Goal: Task Accomplishment & Management: Use online tool/utility

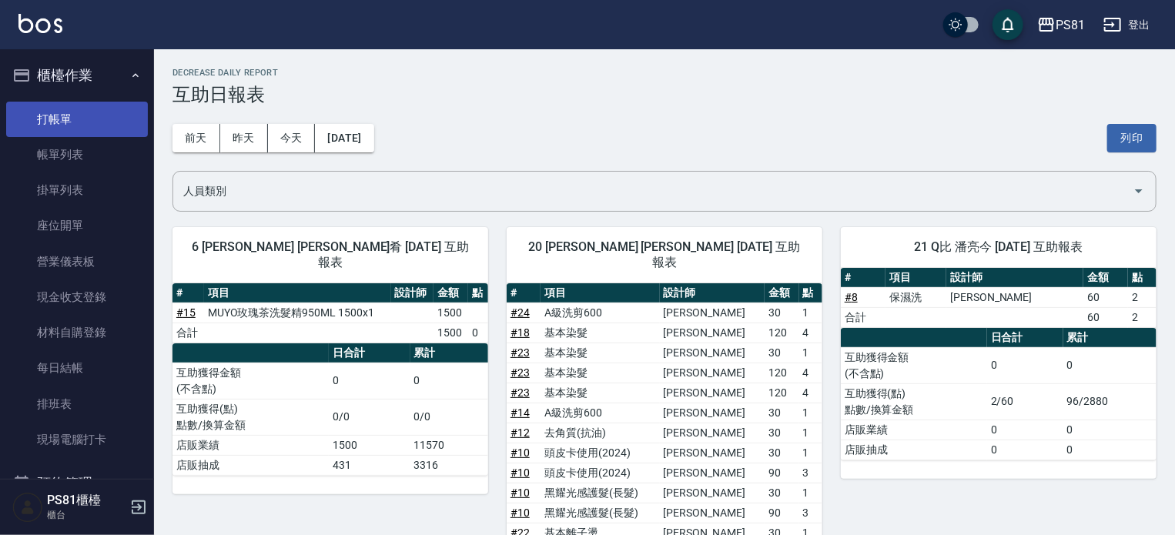
click at [45, 107] on link "打帳單" at bounding box center [77, 119] width 142 height 35
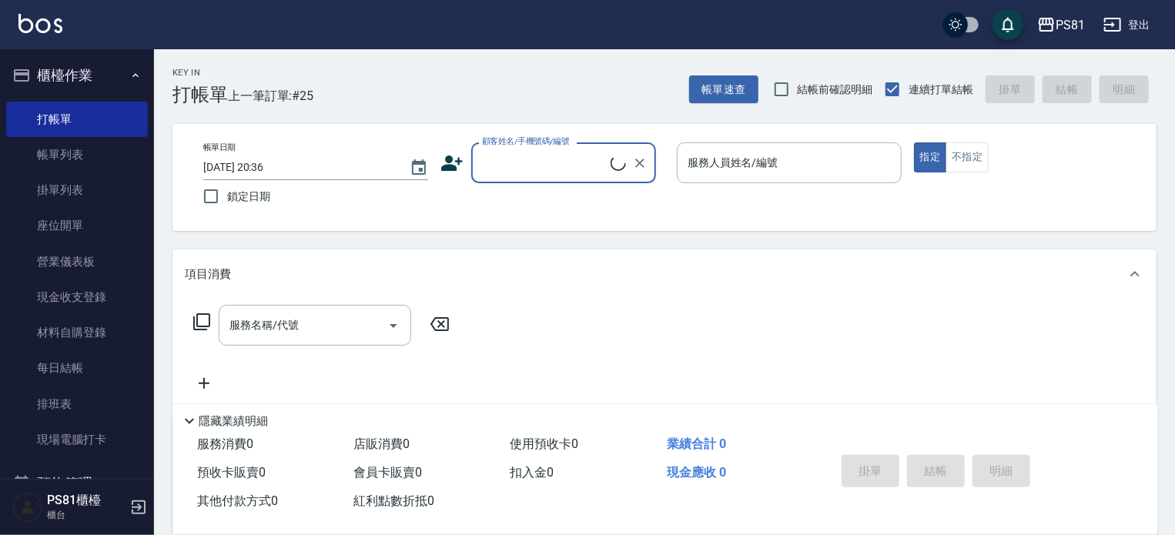
click at [542, 152] on input "顧客姓名/手機號碼/編號" at bounding box center [544, 162] width 132 height 27
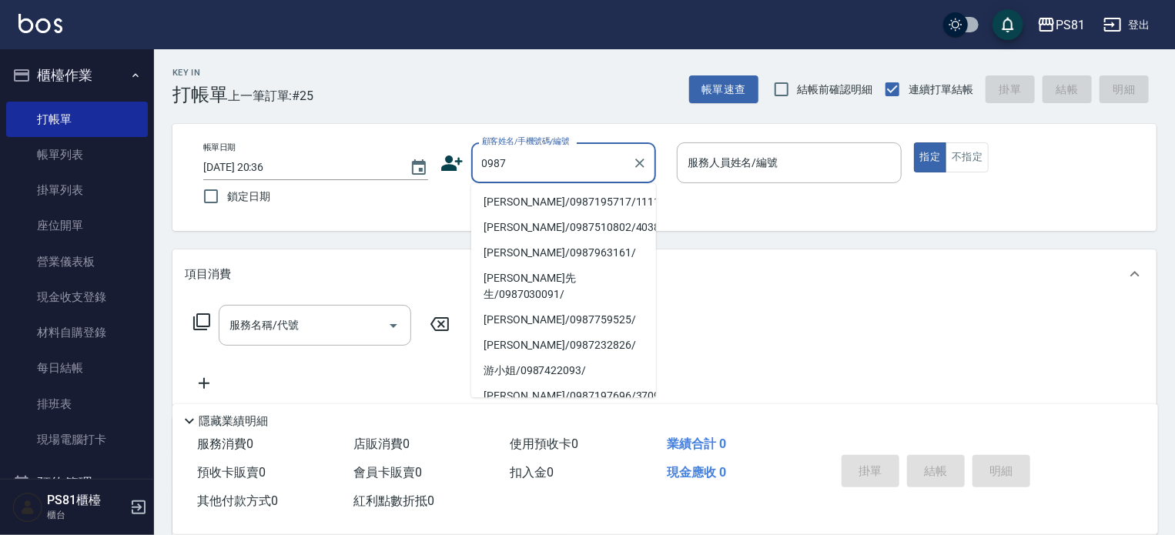
drag, startPoint x: 593, startPoint y: 202, endPoint x: 798, endPoint y: 166, distance: 207.9
click at [594, 202] on li "[PERSON_NAME]/0987195717/111111" at bounding box center [563, 201] width 185 height 25
type input "[PERSON_NAME]/0987195717/111111"
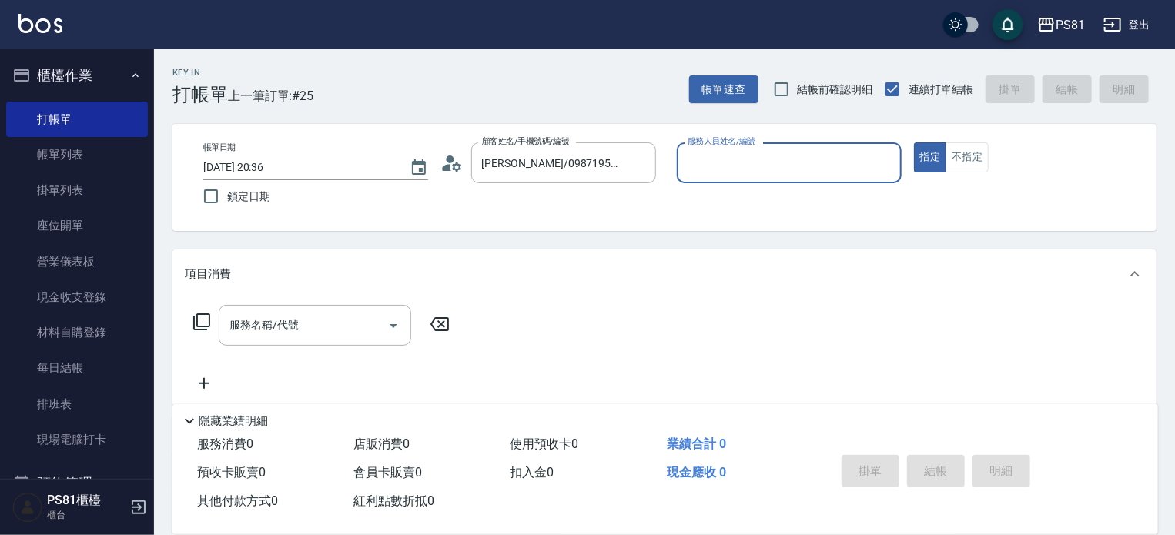
click at [798, 163] on input "服務人員姓名/編號" at bounding box center [789, 162] width 211 height 27
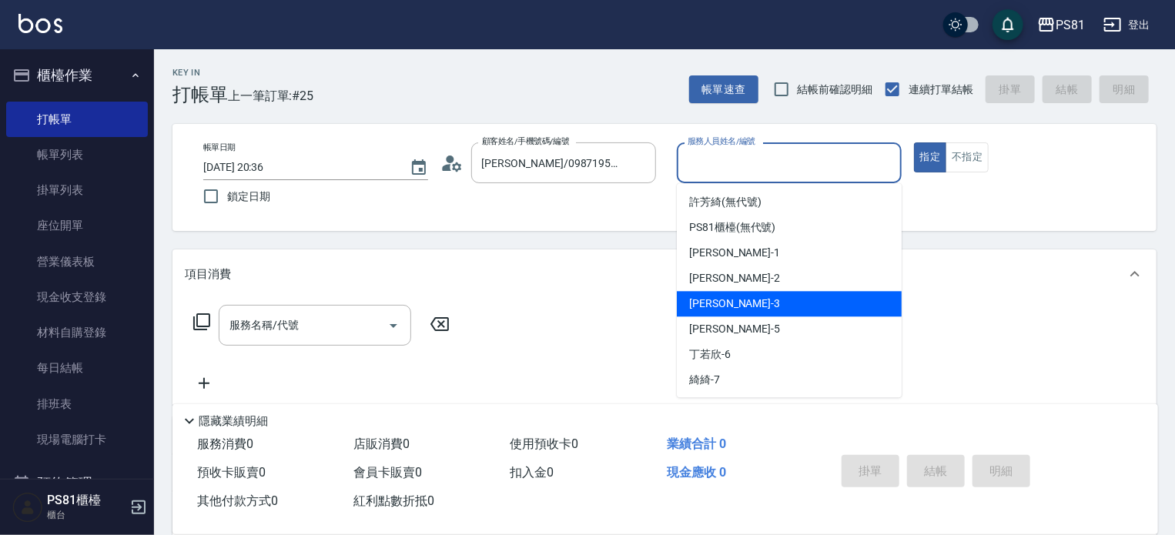
drag, startPoint x: 719, startPoint y: 307, endPoint x: 810, endPoint y: 283, distance: 94.0
click at [733, 303] on div "[PERSON_NAME] -3" at bounding box center [789, 303] width 225 height 25
type input "[PERSON_NAME]-3"
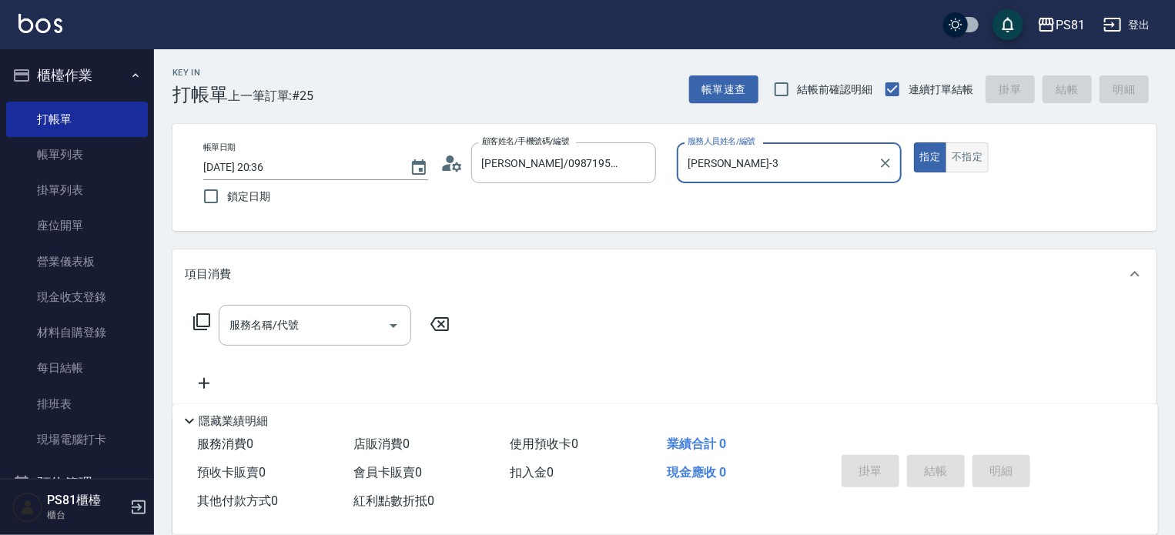
click at [956, 148] on button "不指定" at bounding box center [967, 157] width 43 height 30
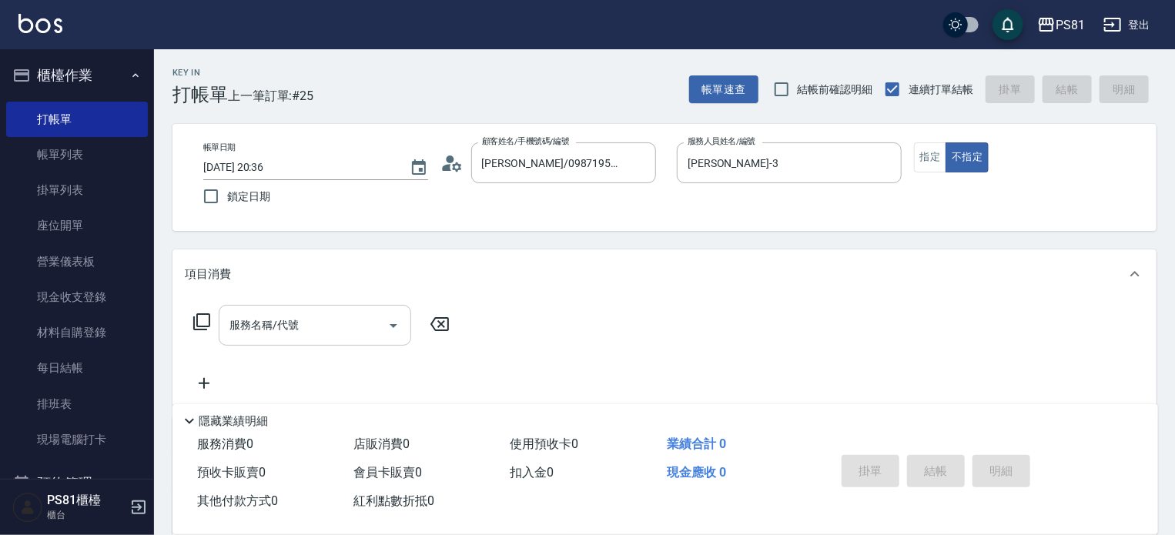
click at [268, 340] on div "服務名稱/代號" at bounding box center [315, 325] width 193 height 41
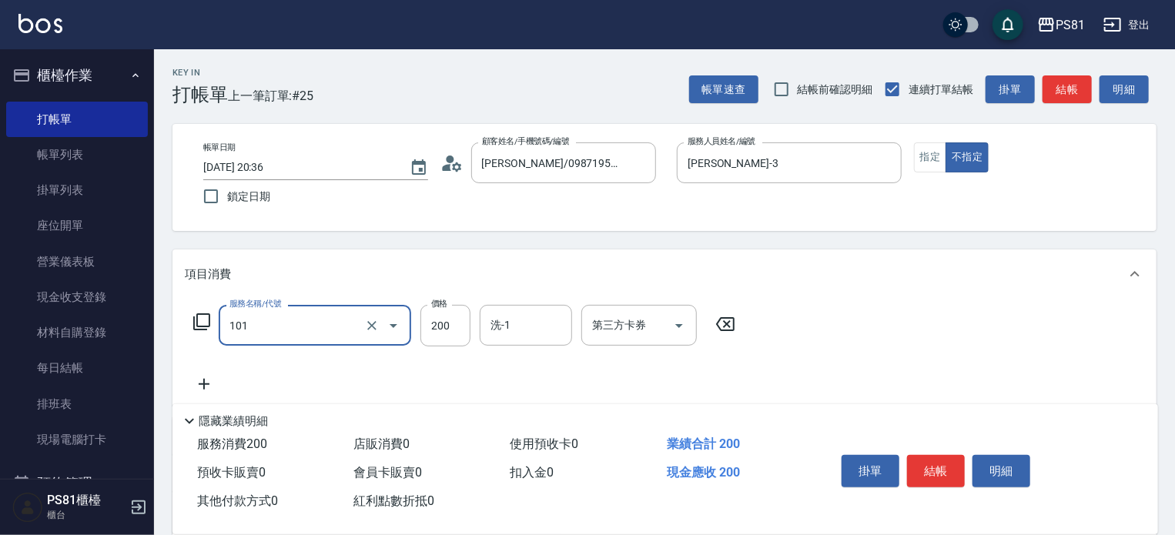
type input "一般洗髮(101)"
click at [539, 355] on div "服務名稱/代號 一般洗髮(101) 服務名稱/代號 價格 200 價格 洗-1 洗-1 第三方卡券 第三方卡券" at bounding box center [465, 349] width 560 height 89
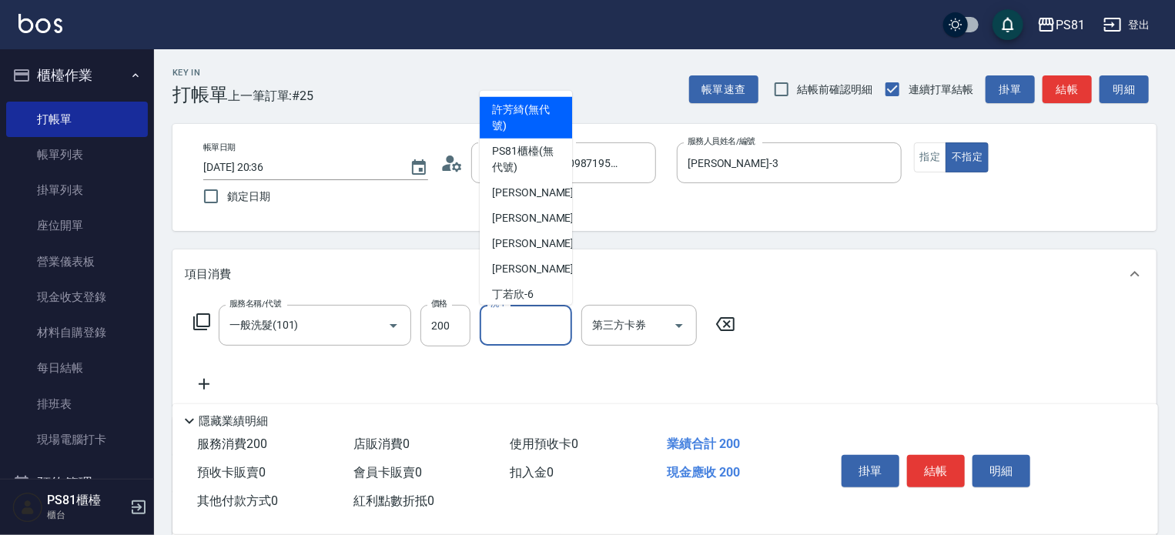
click at [535, 323] on input "洗-1" at bounding box center [526, 325] width 79 height 27
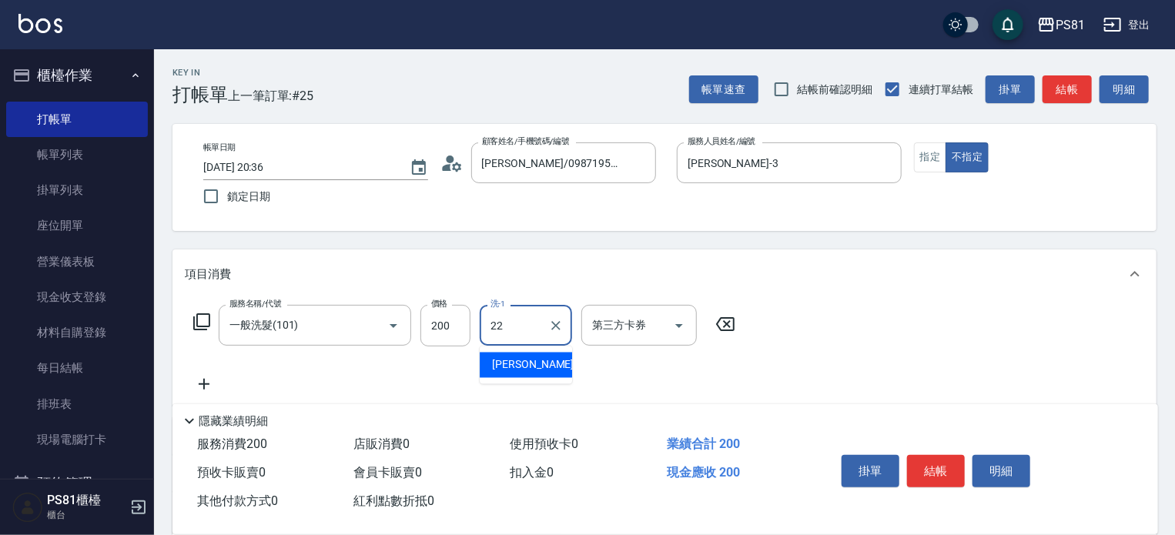
type input "涵文-22"
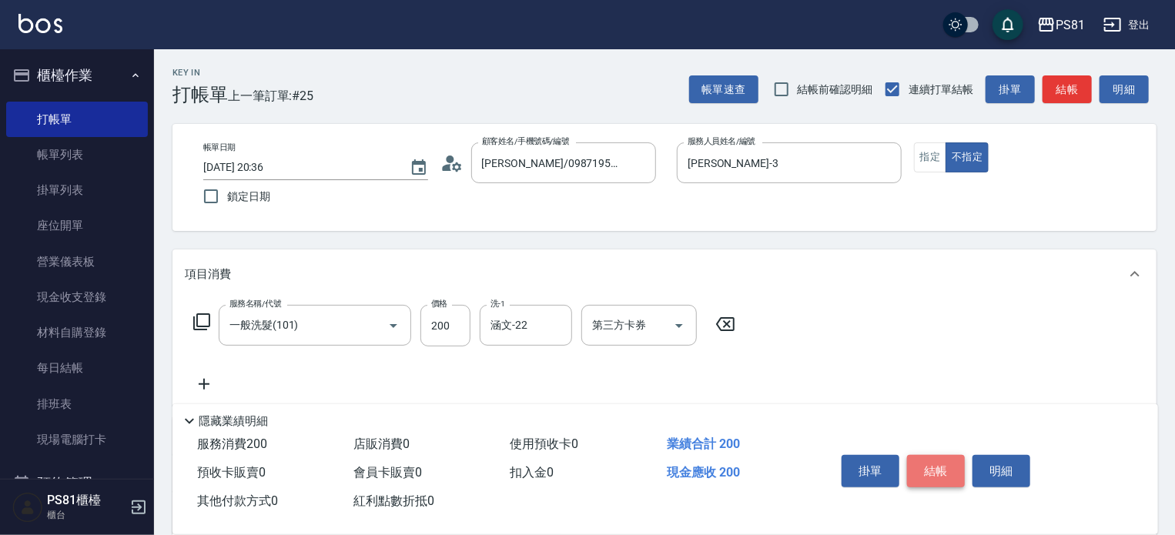
click at [926, 468] on button "結帳" at bounding box center [936, 471] width 58 height 32
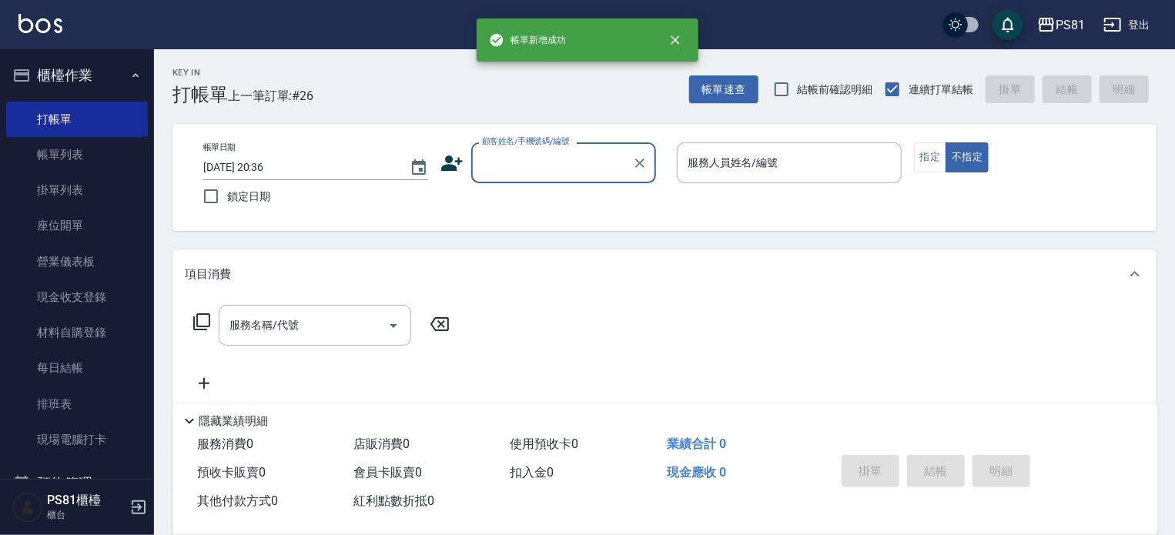
click at [551, 164] on input "顧客姓名/手機號碼/編號" at bounding box center [552, 162] width 148 height 27
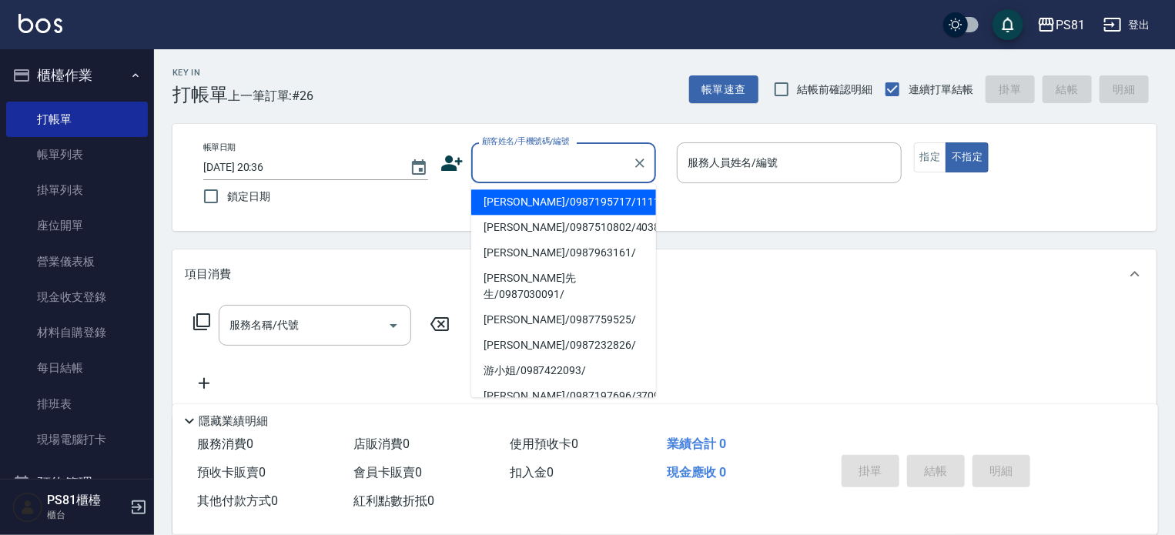
click at [545, 196] on li "[PERSON_NAME]/0987195717/111111" at bounding box center [563, 201] width 185 height 25
type input "[PERSON_NAME]/0987195717/111111"
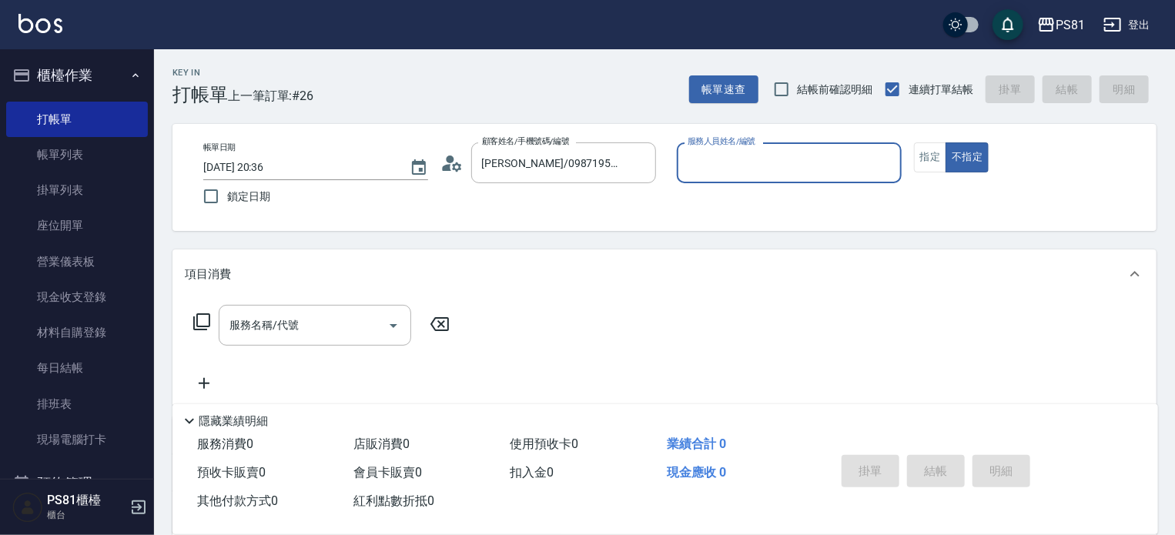
click at [797, 171] on input "服務人員姓名/編號" at bounding box center [789, 162] width 211 height 27
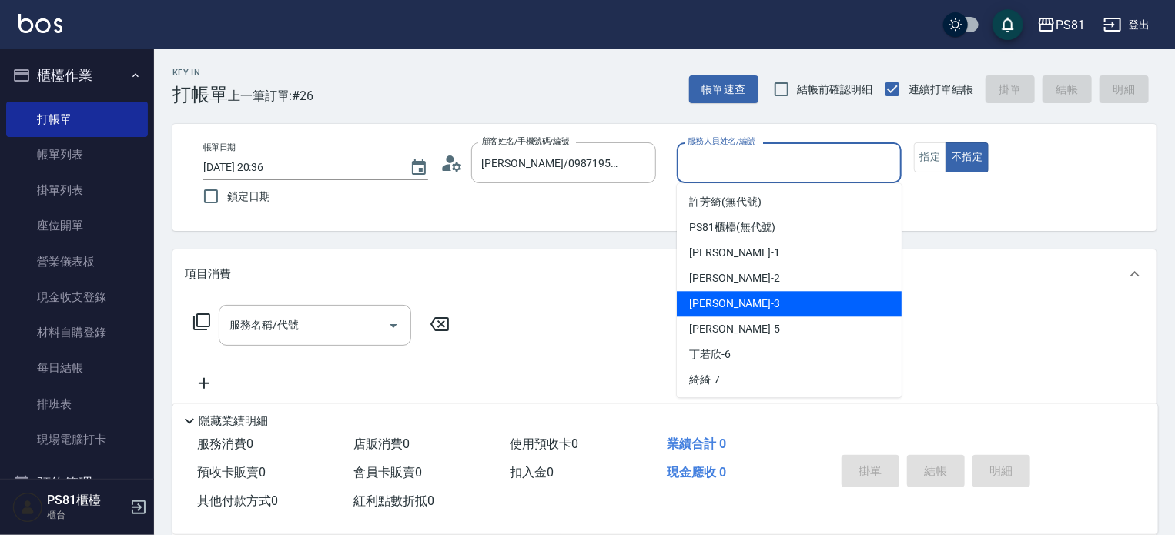
click at [709, 302] on span "[PERSON_NAME] -3" at bounding box center [734, 304] width 91 height 16
type input "[PERSON_NAME]-3"
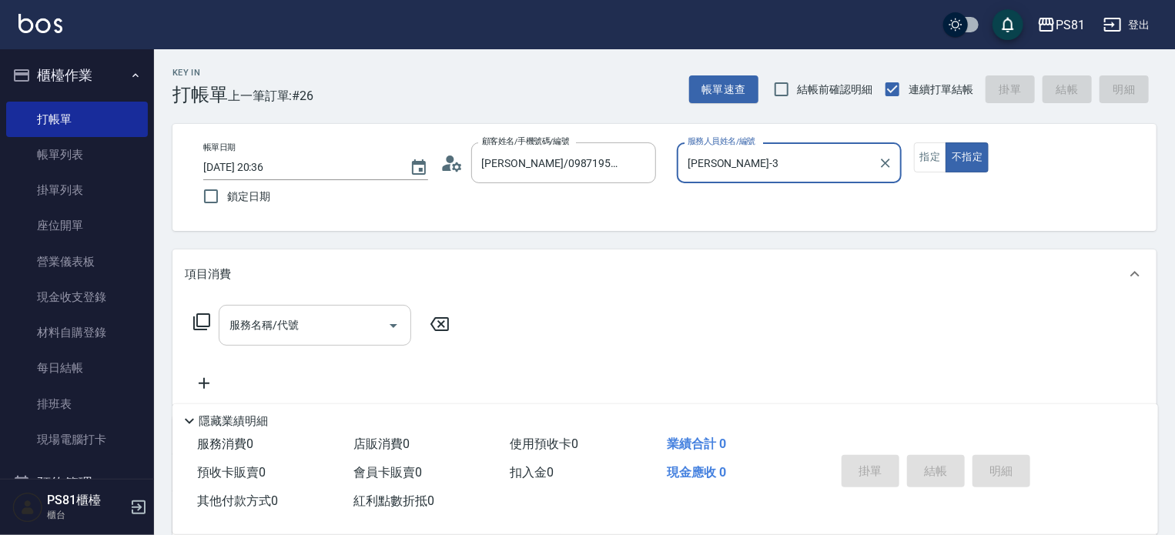
click at [349, 323] on input "服務名稱/代號" at bounding box center [304, 325] width 156 height 27
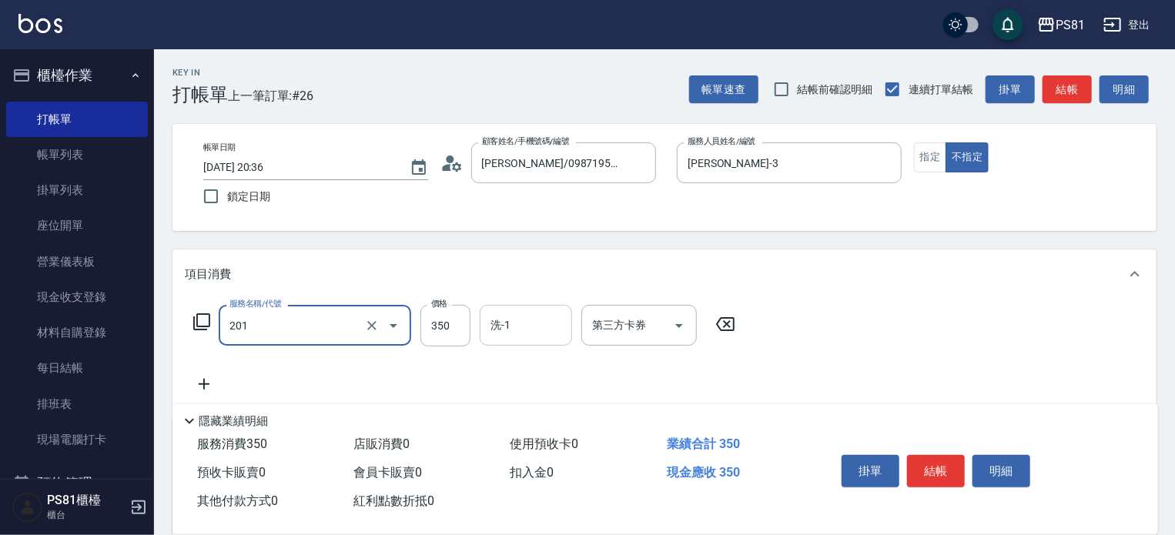
type input "洗剪350(201)"
click at [521, 317] on input "洗-1" at bounding box center [526, 325] width 79 height 27
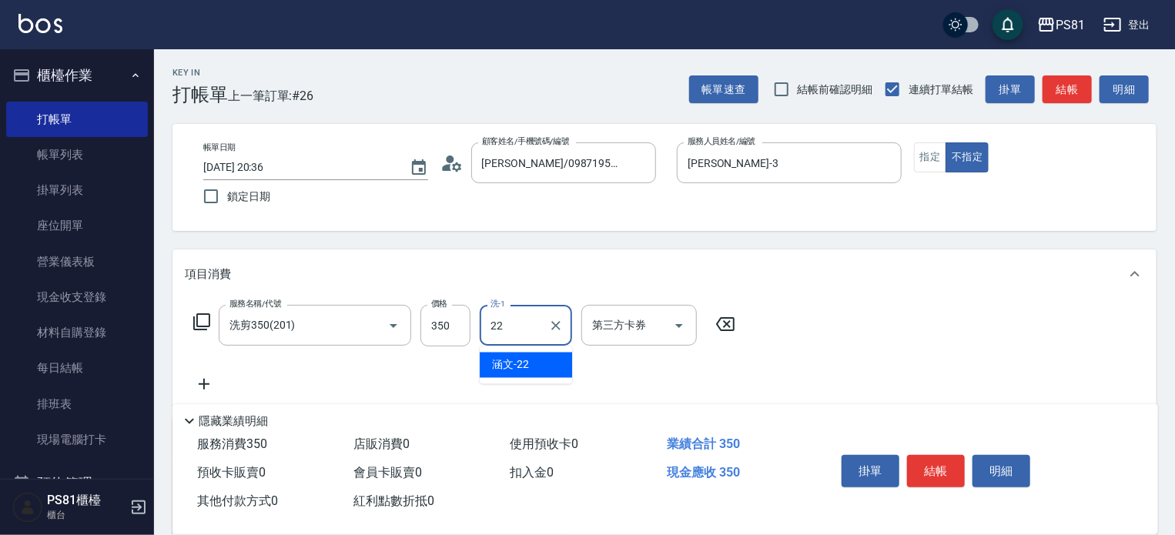
type input "涵文-22"
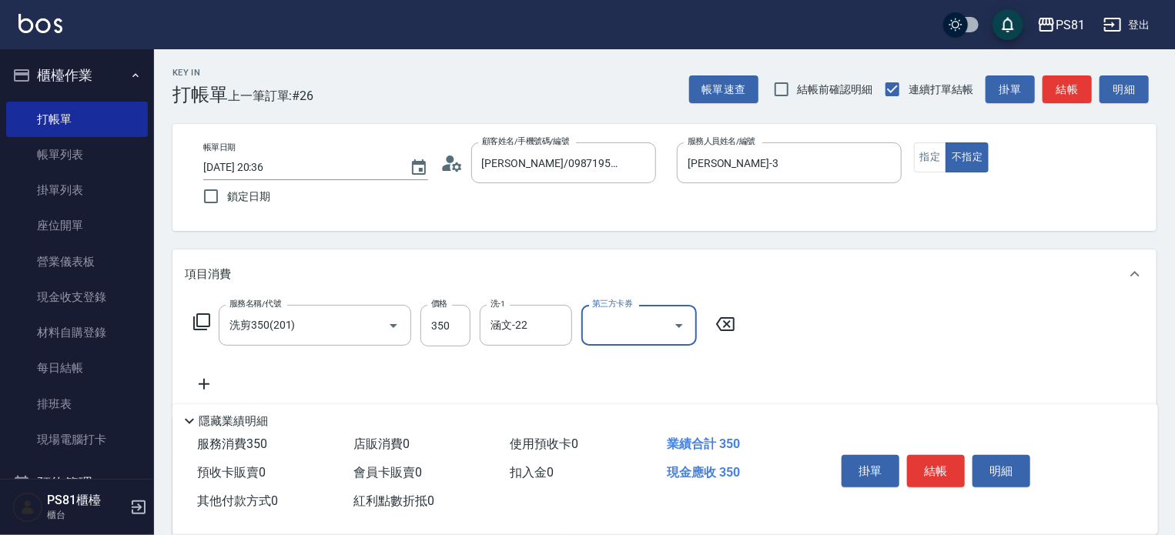
click at [932, 473] on button "結帳" at bounding box center [936, 471] width 58 height 32
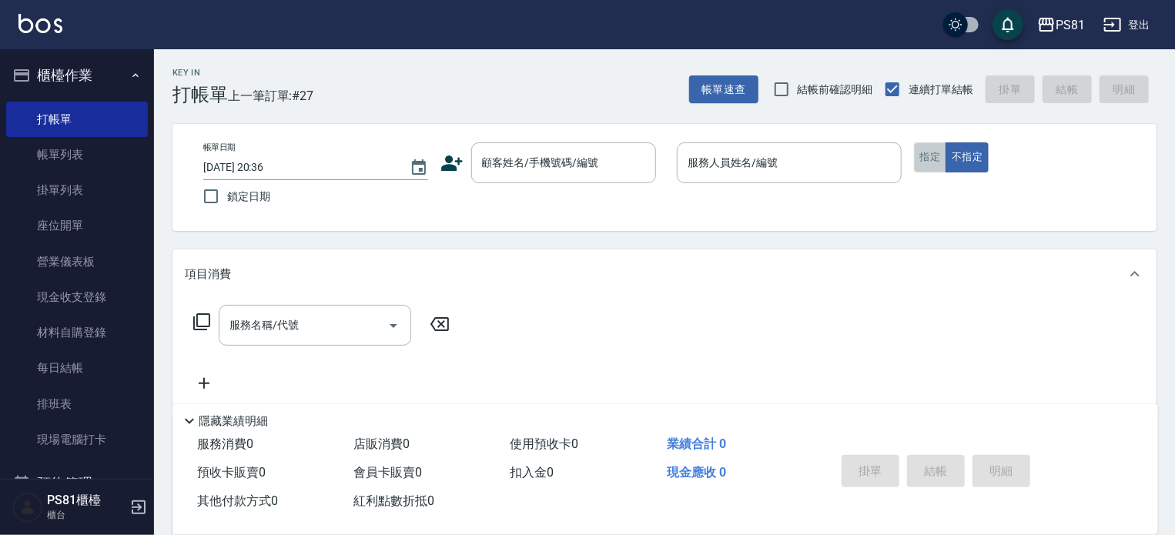
click at [917, 161] on button "指定" at bounding box center [930, 157] width 33 height 30
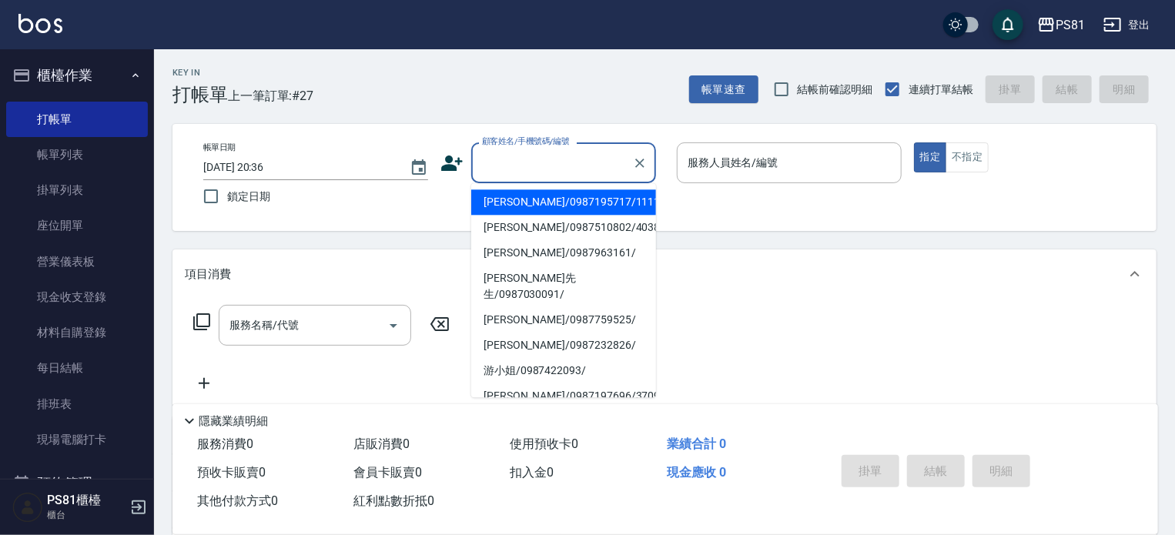
click at [565, 174] on input "顧客姓名/手機號碼/編號" at bounding box center [552, 162] width 148 height 27
click at [536, 196] on li "[PERSON_NAME]/0987195717/111111" at bounding box center [563, 201] width 185 height 25
type input "[PERSON_NAME]/0987195717/111111"
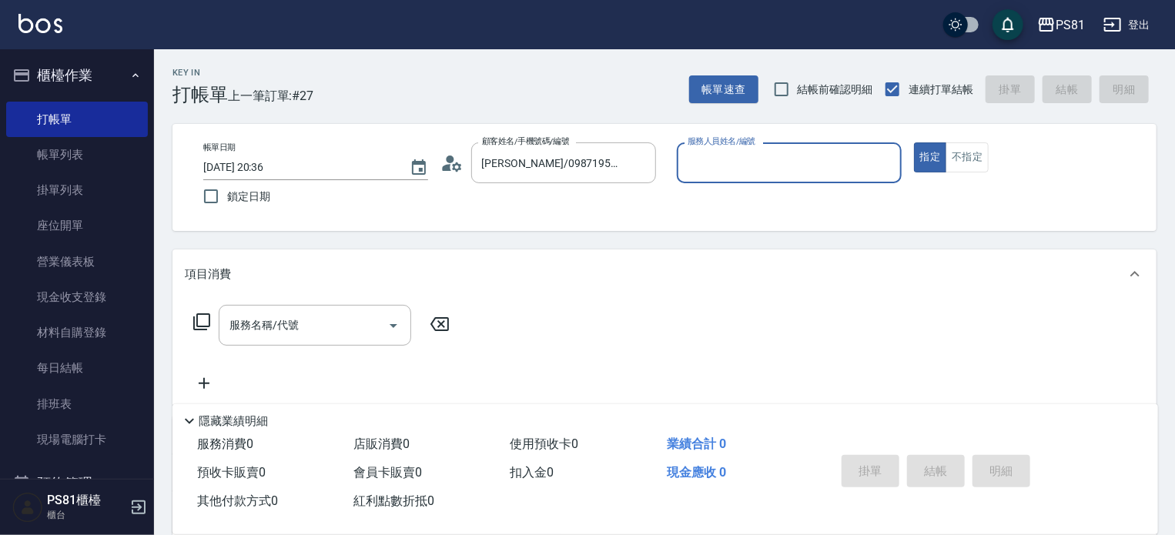
click at [755, 166] on input "服務人員姓名/編號" at bounding box center [789, 162] width 211 height 27
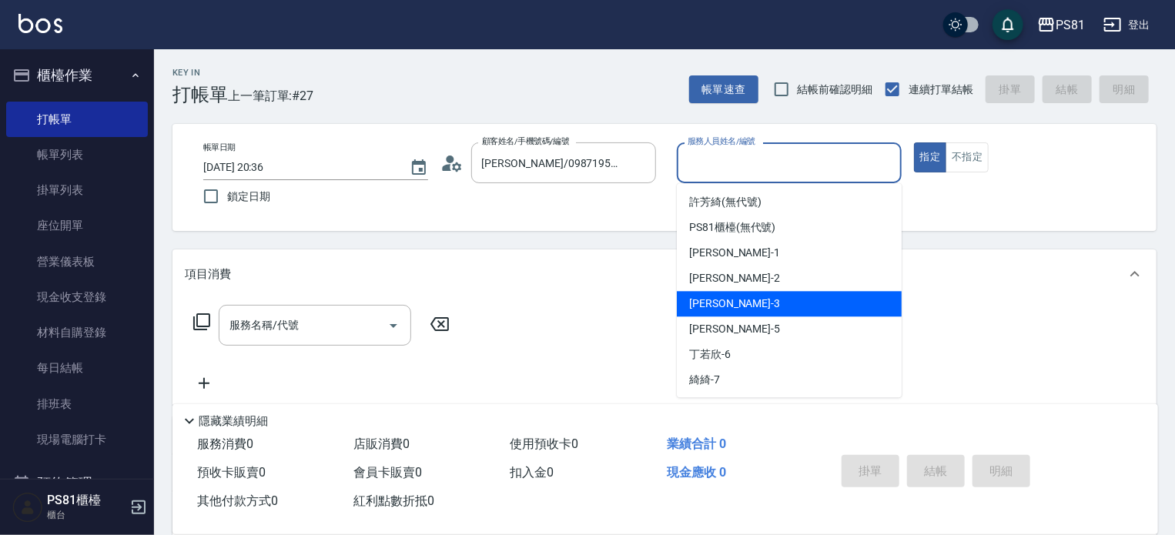
drag, startPoint x: 740, startPoint y: 308, endPoint x: 377, endPoint y: 289, distance: 363.3
click at [588, 310] on body "PS81 登出 櫃檯作業 打帳單 帳單列表 掛單列表 座位開單 營業儀表板 現金收支登錄 材料自購登錄 每日結帳 排班表 現場電腦打卡 預約管理 預約管理 單…" at bounding box center [587, 376] width 1175 height 753
click at [733, 316] on div "[PERSON_NAME] -3" at bounding box center [789, 303] width 225 height 25
type input "[PERSON_NAME]-3"
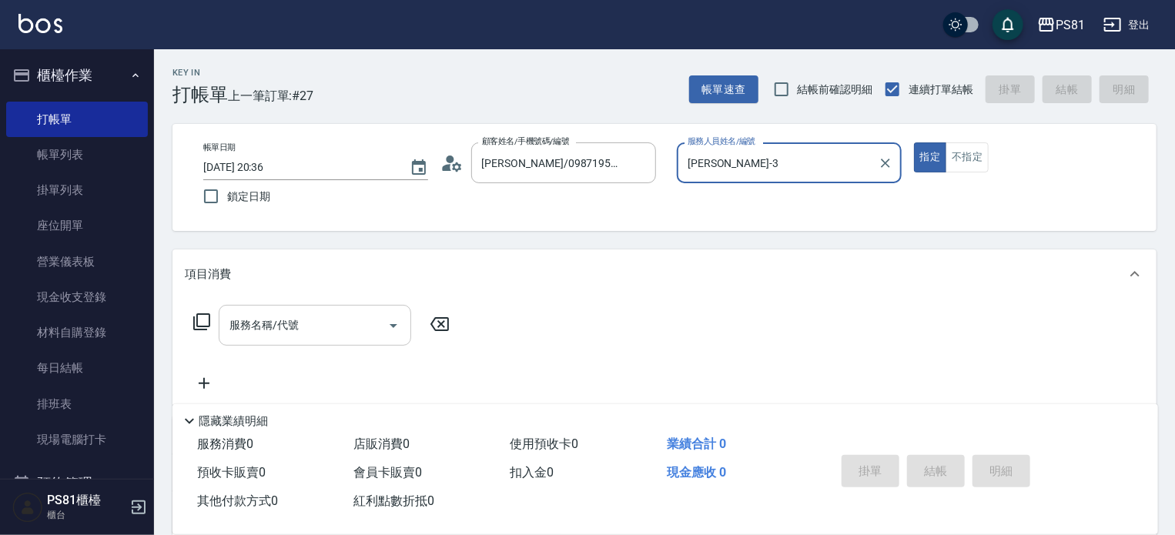
click at [326, 306] on div "服務名稱/代號" at bounding box center [315, 325] width 193 height 41
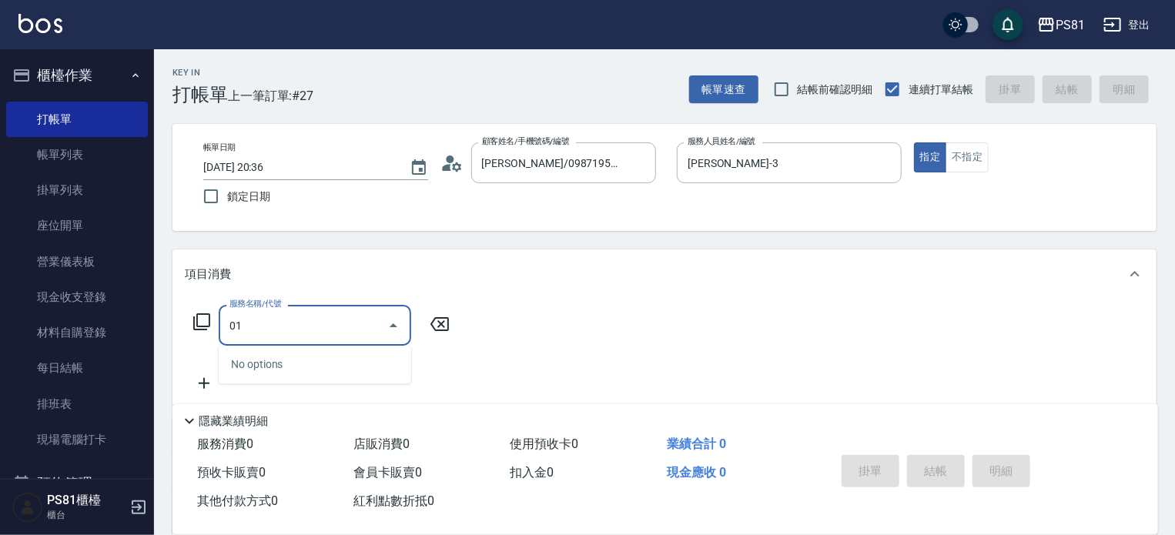
type input "0"
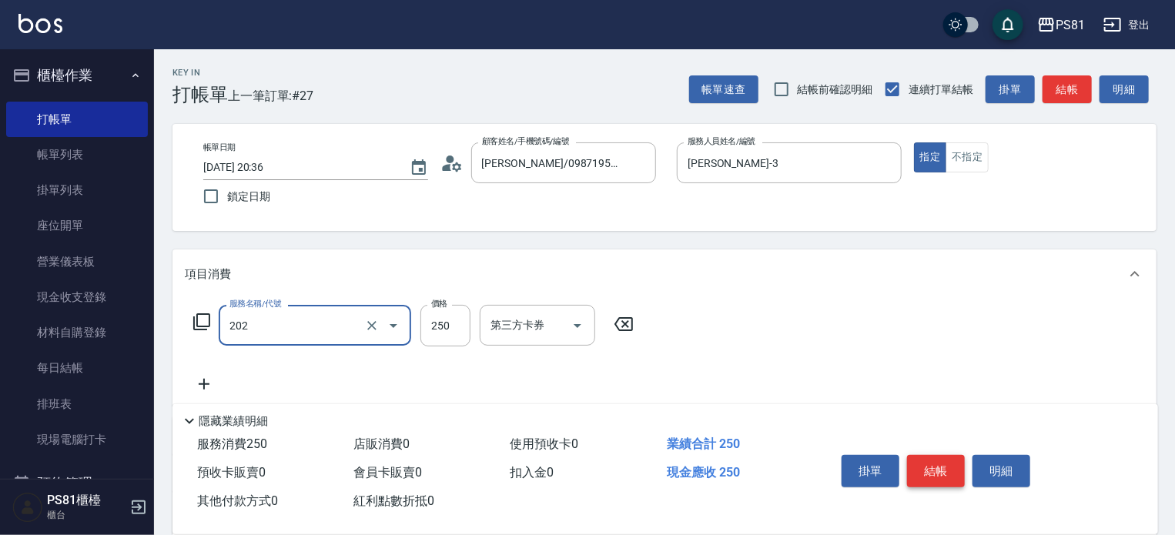
type input "單剪250(202)"
click at [930, 464] on button "結帳" at bounding box center [936, 471] width 58 height 32
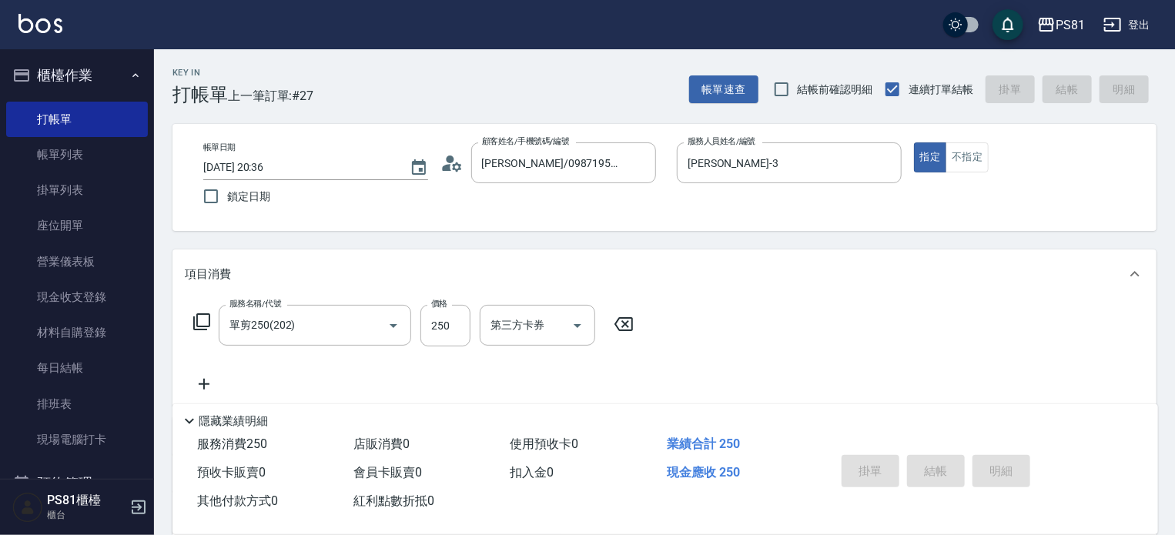
type input "[DATE] 20:37"
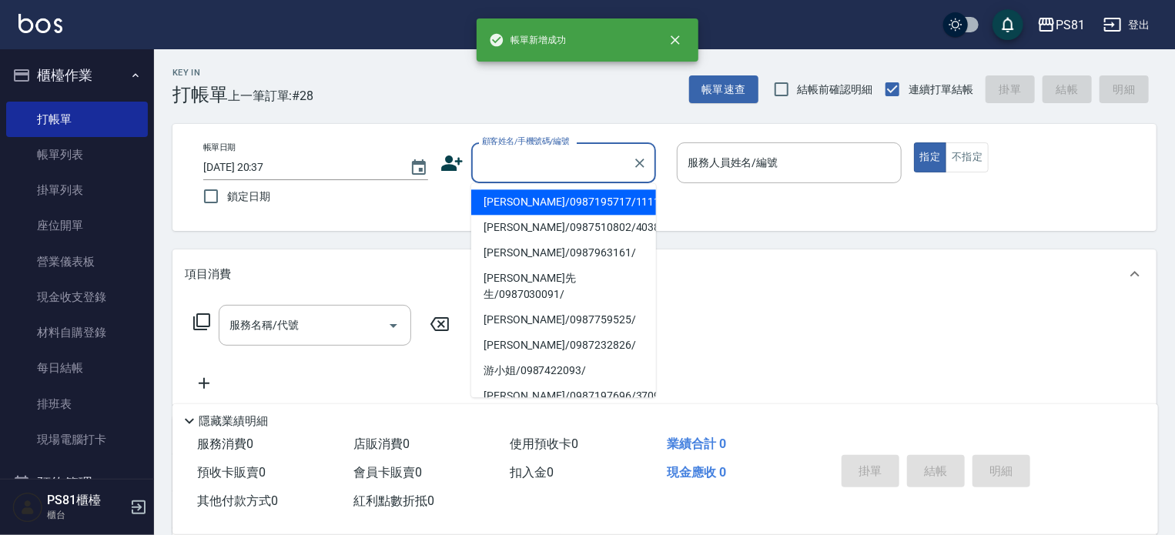
drag, startPoint x: 514, startPoint y: 161, endPoint x: 551, endPoint y: 216, distance: 65.6
click at [516, 163] on input "顧客姓名/手機號碼/編號" at bounding box center [552, 162] width 148 height 27
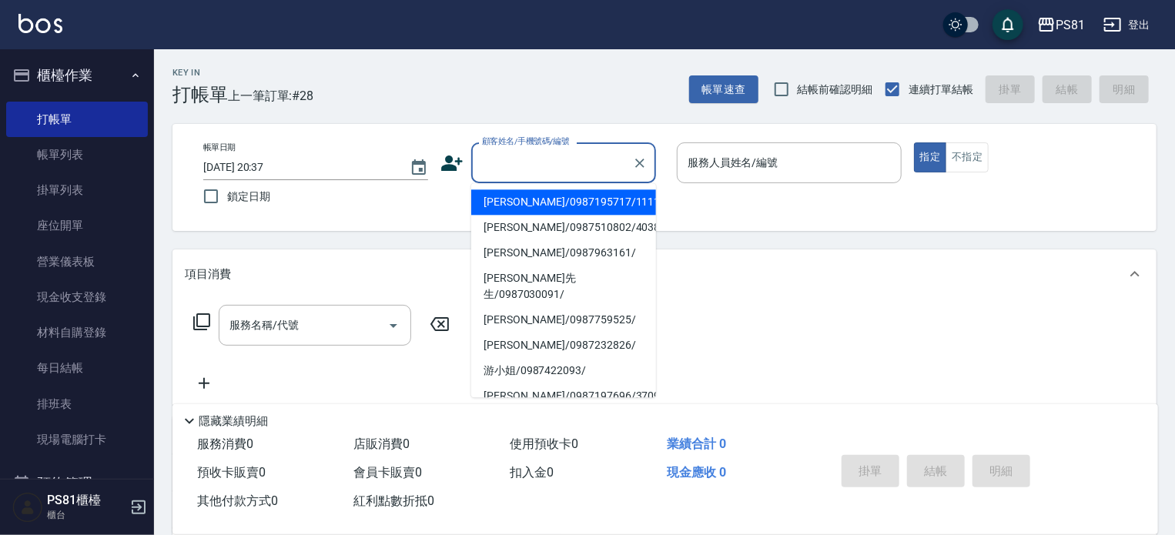
drag, startPoint x: 549, startPoint y: 203, endPoint x: 864, endPoint y: 139, distance: 321.3
click at [553, 202] on li "[PERSON_NAME]/0987195717/111111" at bounding box center [563, 201] width 185 height 25
type input "[PERSON_NAME]/0987195717/111111"
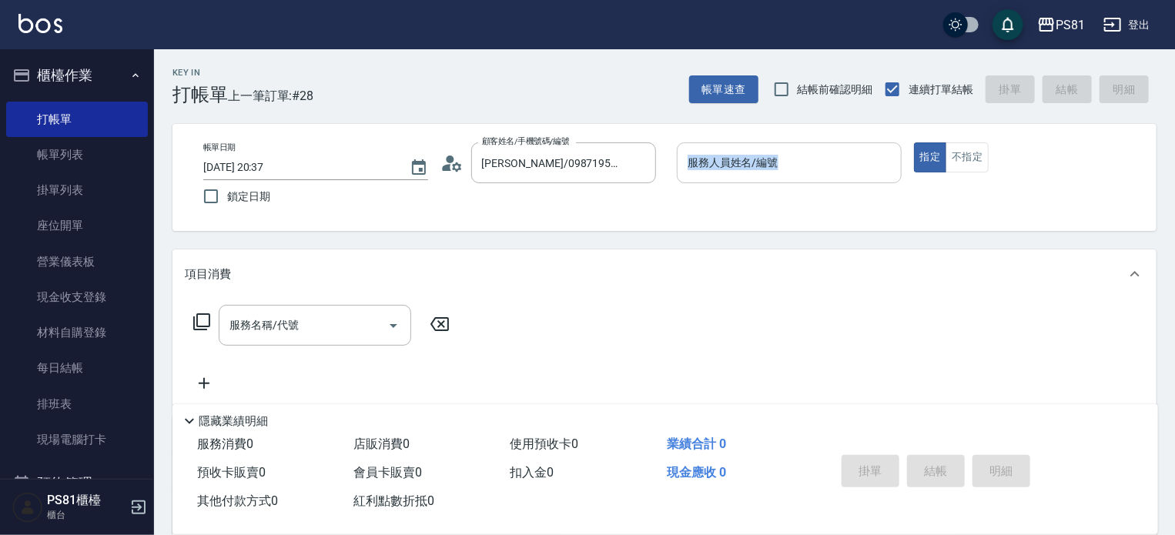
drag, startPoint x: 840, startPoint y: 132, endPoint x: 787, endPoint y: 160, distance: 59.6
click at [787, 160] on div "帳單日期 [DATE] 20:37 鎖定日期 顧客姓名/手機號碼/編號 [PERSON_NAME]/0987195717/111111 顧客姓名/手機號碼/編…" at bounding box center [665, 177] width 984 height 107
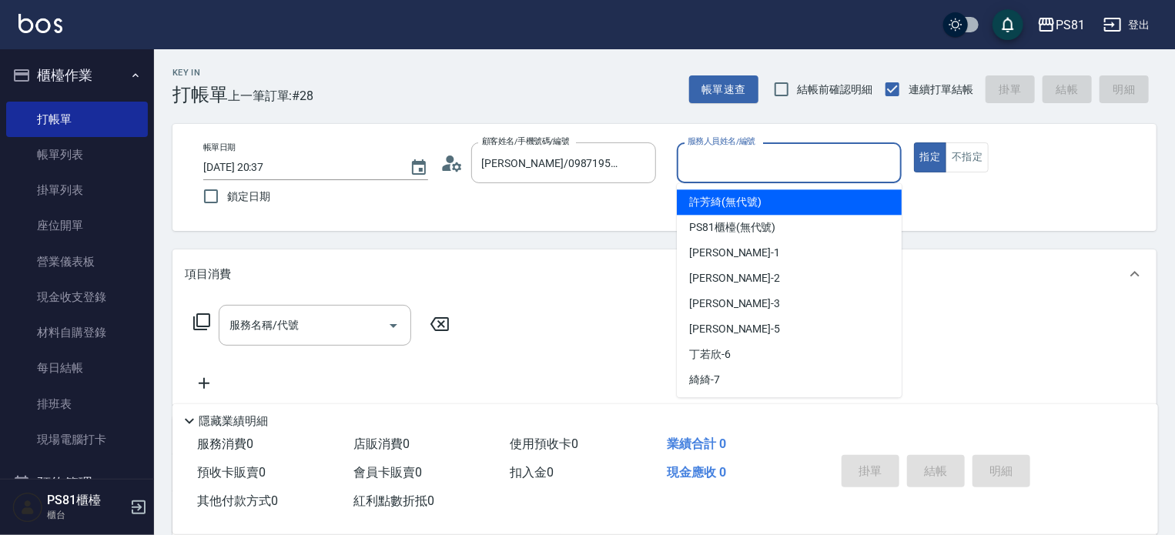
drag, startPoint x: 786, startPoint y: 163, endPoint x: 754, endPoint y: 243, distance: 86.1
click at [785, 163] on input "服務人員姓名/編號" at bounding box center [789, 162] width 211 height 27
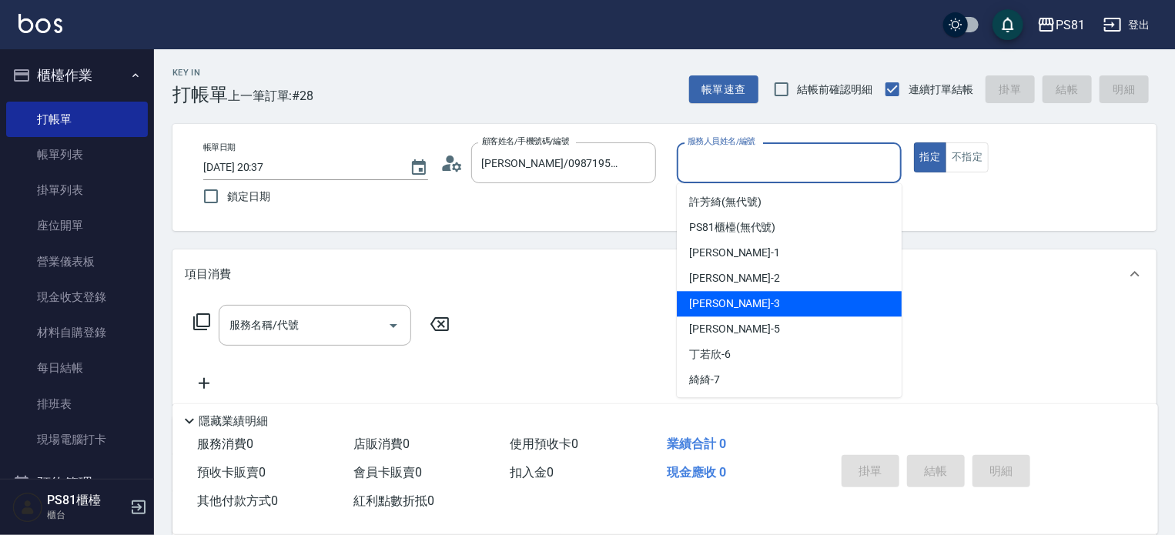
drag, startPoint x: 721, startPoint y: 298, endPoint x: 682, endPoint y: 305, distance: 39.9
click at [707, 301] on div "[PERSON_NAME] -3" at bounding box center [789, 303] width 225 height 25
type input "[PERSON_NAME]-3"
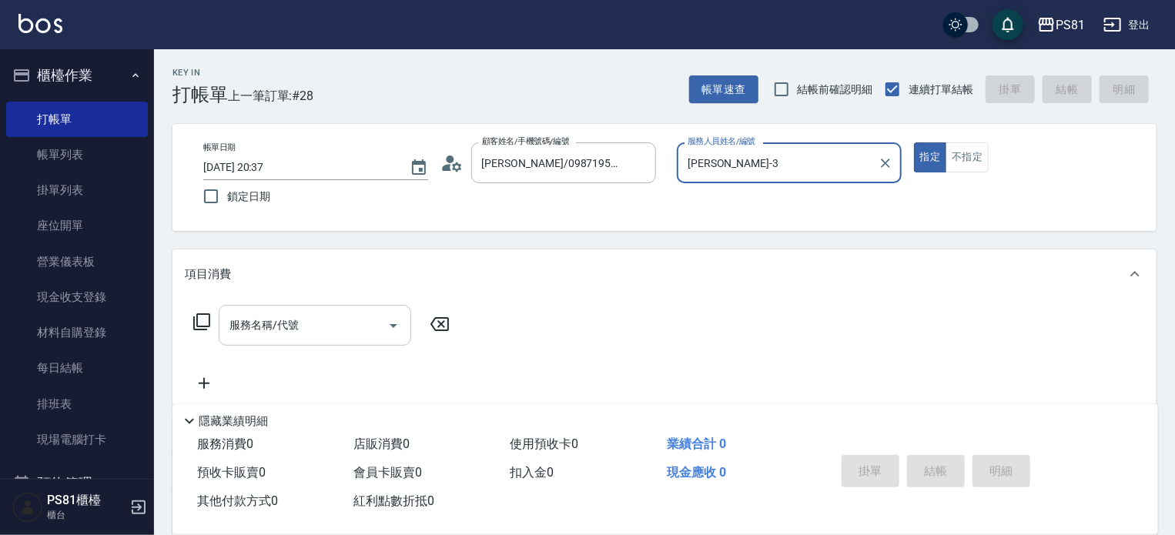
click at [277, 343] on div "服務名稱/代號" at bounding box center [315, 325] width 193 height 41
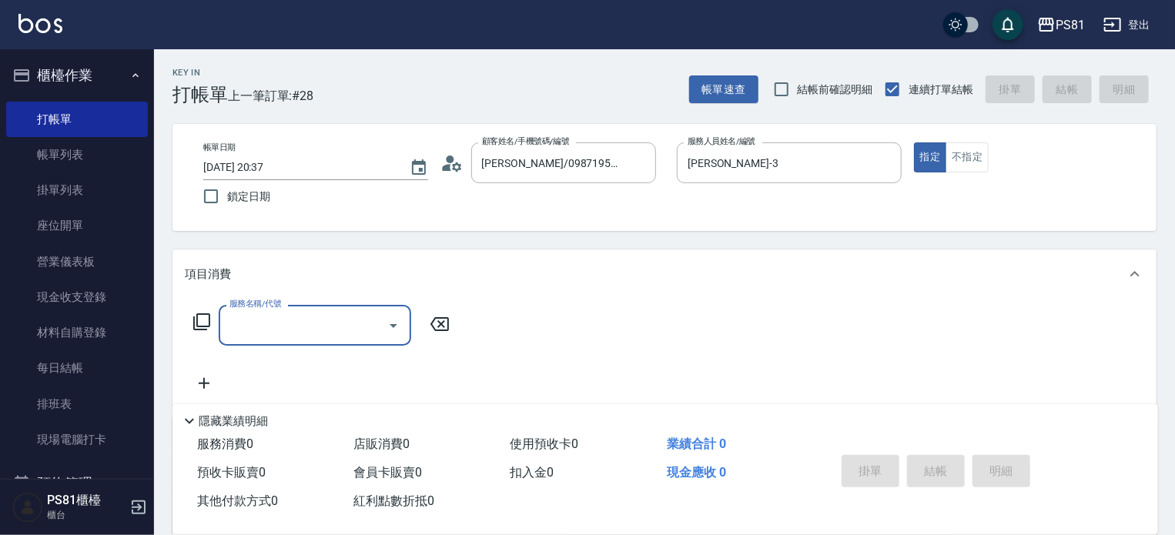
click at [280, 320] on input "服務名稱/代號" at bounding box center [304, 325] width 156 height 27
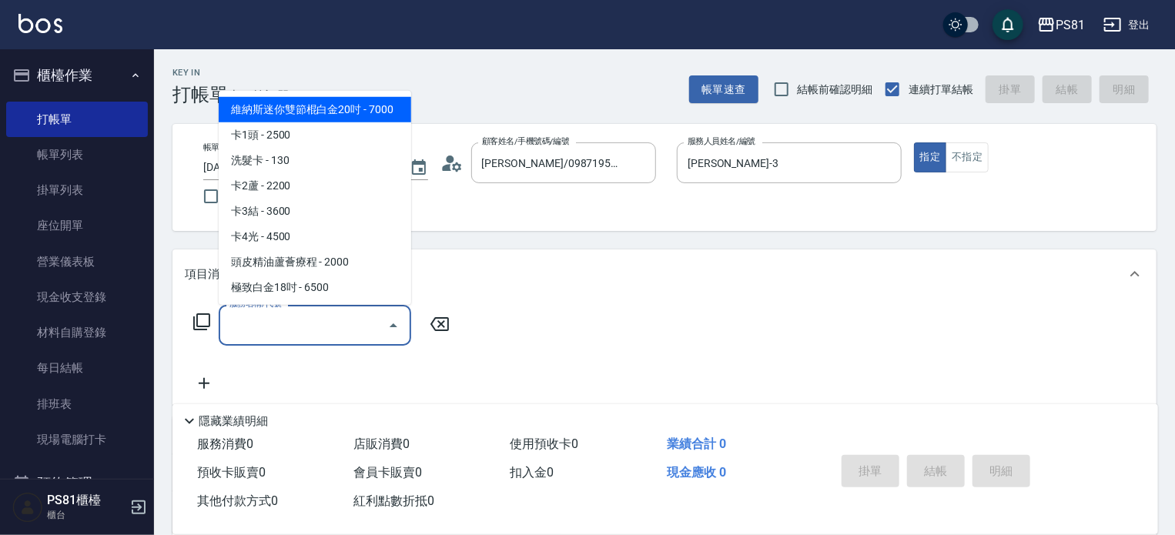
click at [280, 321] on input "服務名稱/代號" at bounding box center [304, 325] width 156 height 27
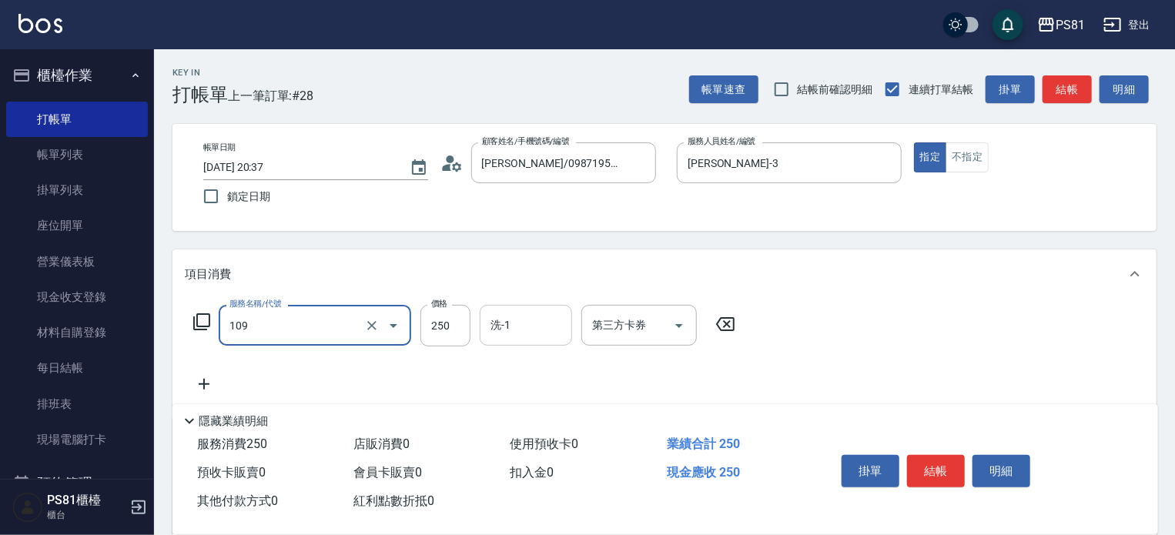
type input "控油AND護色洗(109)"
click at [563, 337] on input "洗-1" at bounding box center [526, 325] width 79 height 27
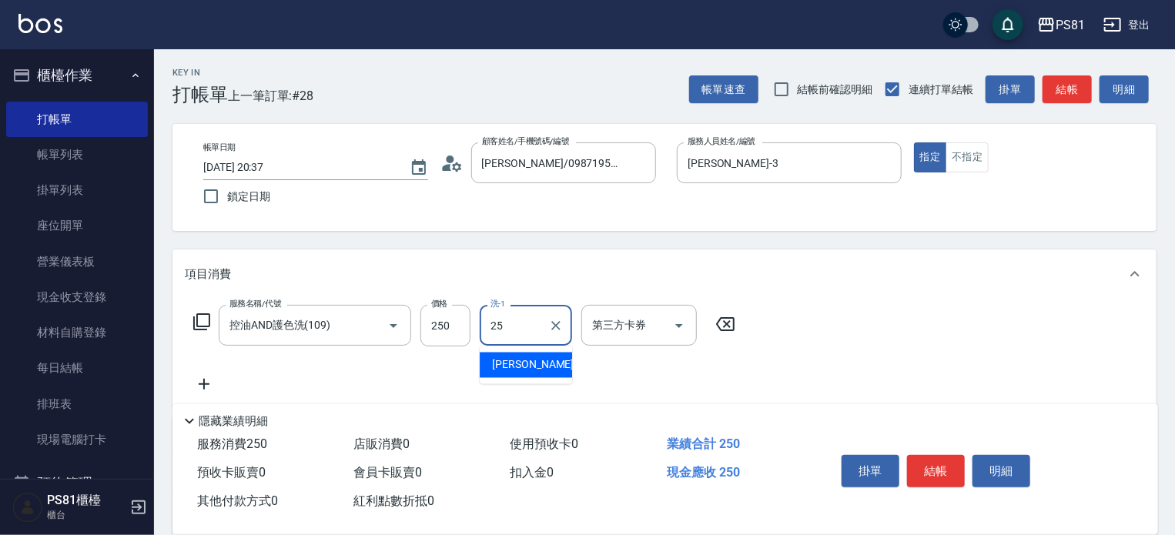
type input "妮可-25"
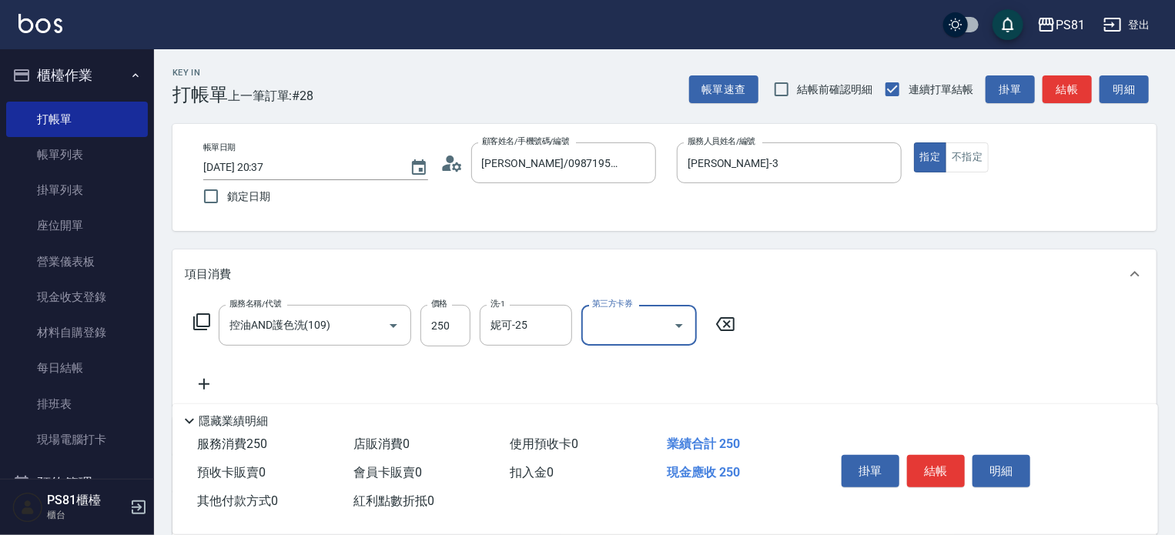
click at [209, 382] on icon at bounding box center [204, 384] width 39 height 18
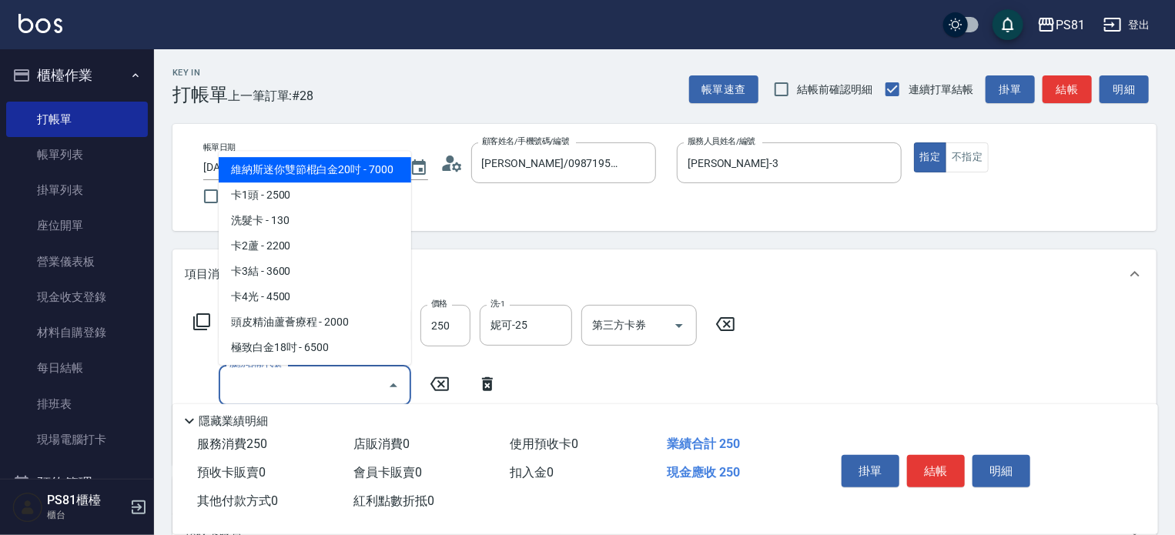
click at [279, 388] on input "服務名稱/代號" at bounding box center [304, 385] width 156 height 27
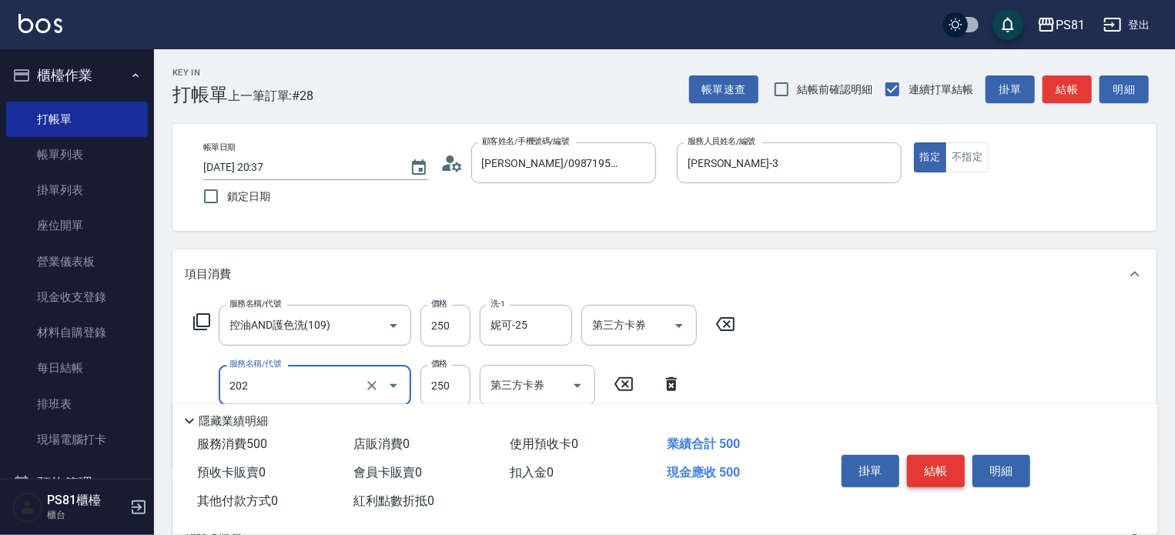
type input "單剪250(202)"
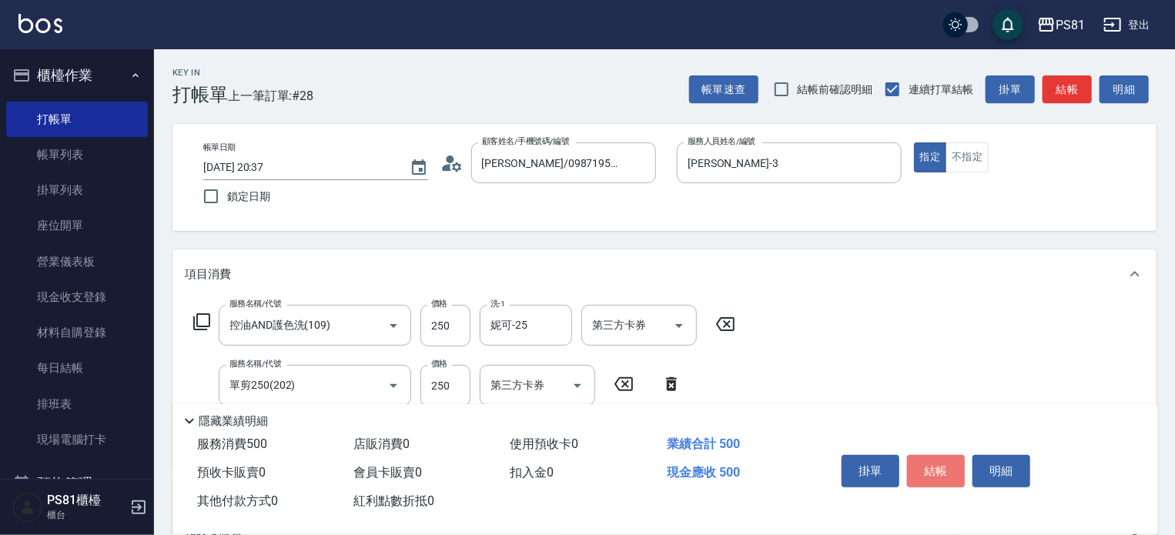
click at [949, 457] on button "結帳" at bounding box center [936, 471] width 58 height 32
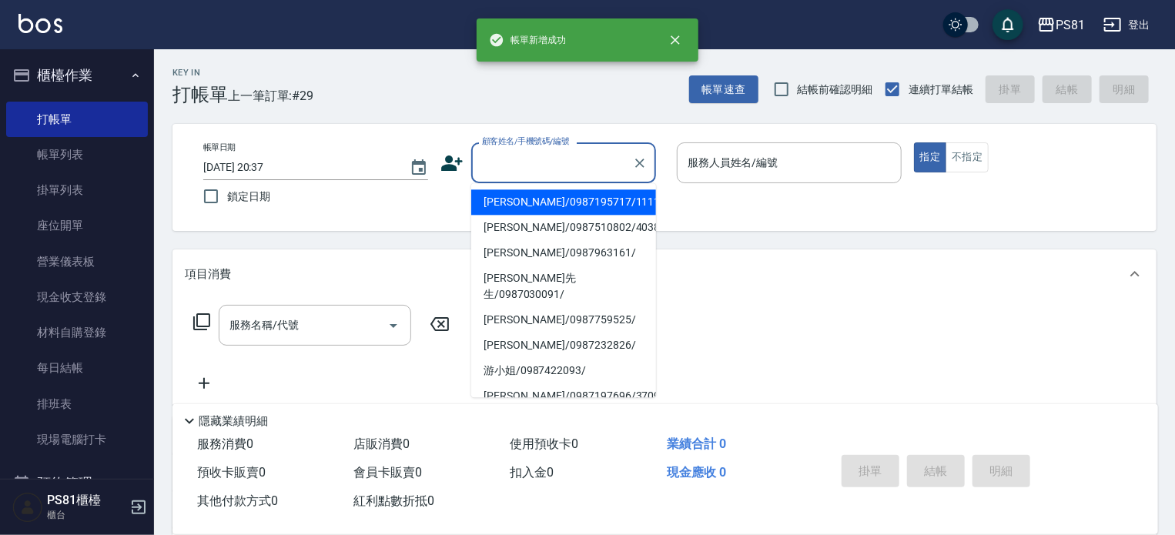
drag, startPoint x: 558, startPoint y: 166, endPoint x: 514, endPoint y: 216, distance: 66.6
click at [557, 166] on input "顧客姓名/手機號碼/編號" at bounding box center [552, 162] width 148 height 27
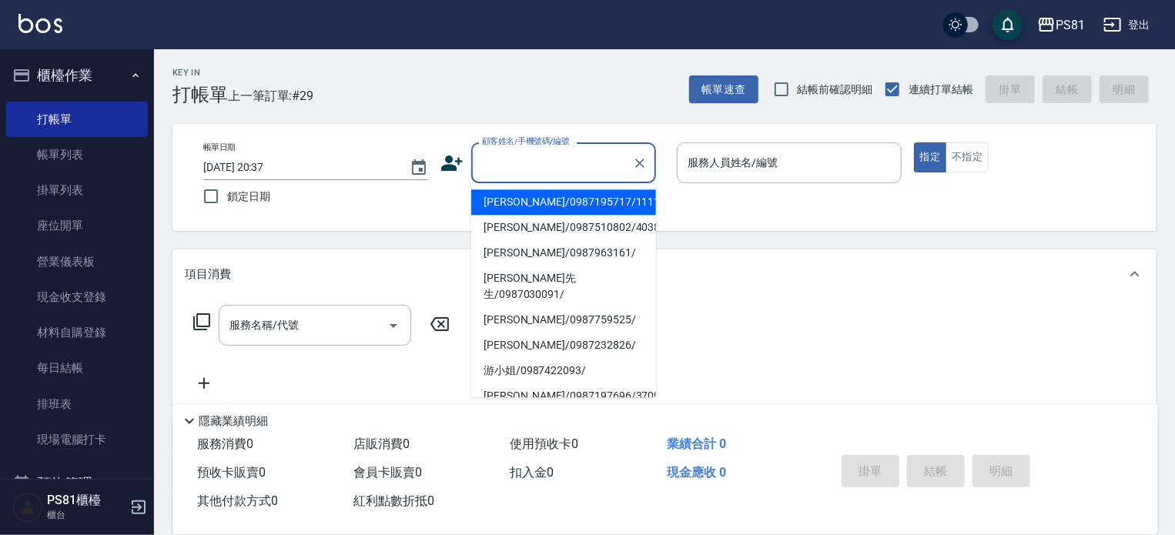
drag, startPoint x: 521, startPoint y: 203, endPoint x: 910, endPoint y: 155, distance: 391.1
click at [524, 203] on li "[PERSON_NAME]/0987195717/111111" at bounding box center [563, 201] width 185 height 25
type input "[PERSON_NAME]/0987195717/111111"
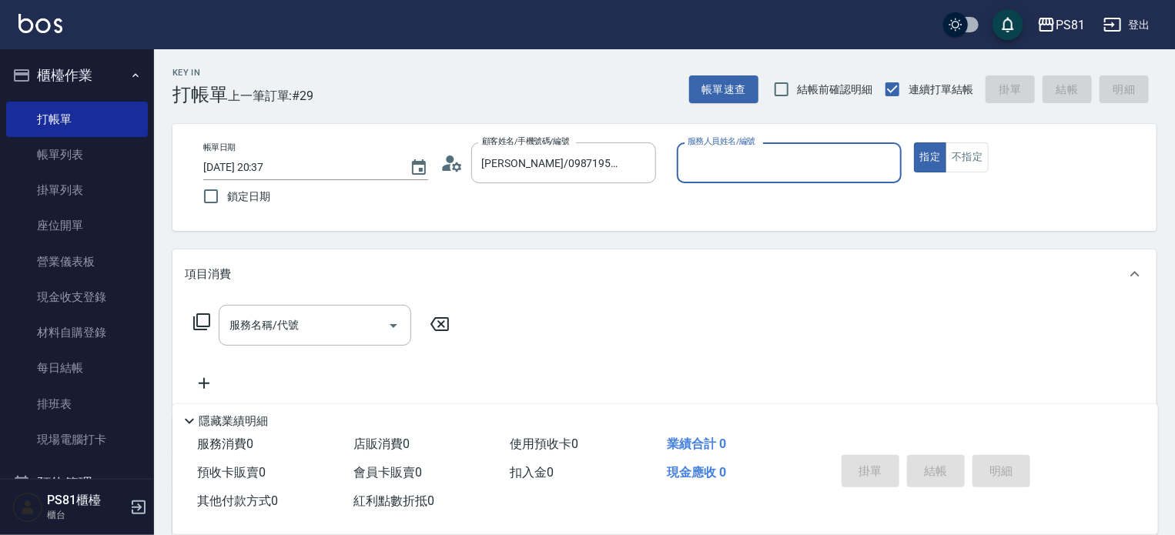
drag, startPoint x: 800, startPoint y: 160, endPoint x: 776, endPoint y: 181, distance: 31.7
click at [799, 160] on input "服務人員姓名/編號" at bounding box center [789, 162] width 211 height 27
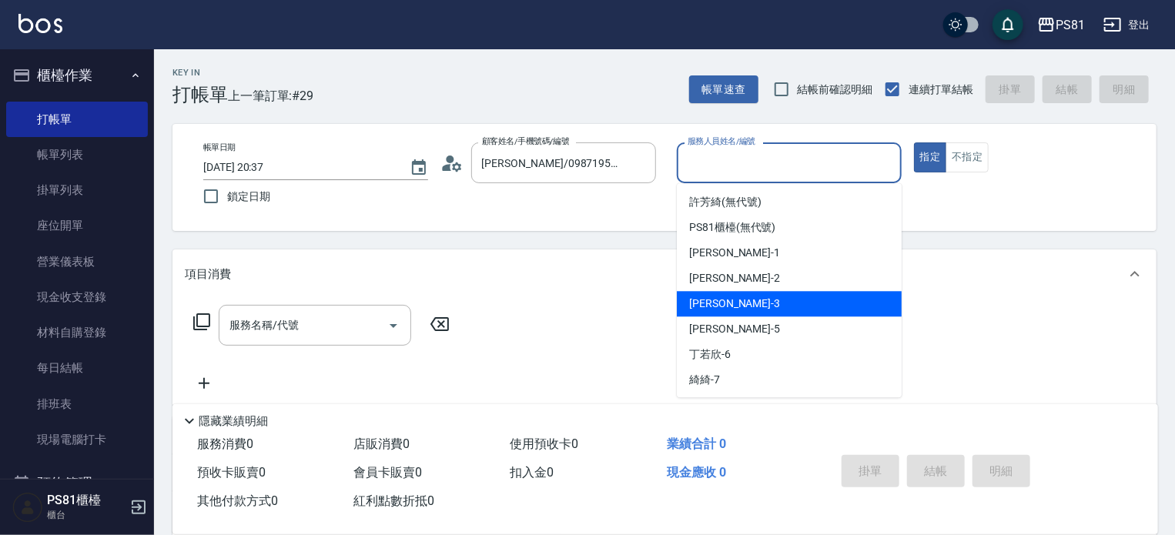
drag, startPoint x: 730, startPoint y: 293, endPoint x: 739, endPoint y: 287, distance: 10.5
click at [730, 293] on div "[PERSON_NAME] -3" at bounding box center [789, 303] width 225 height 25
type input "[PERSON_NAME]-3"
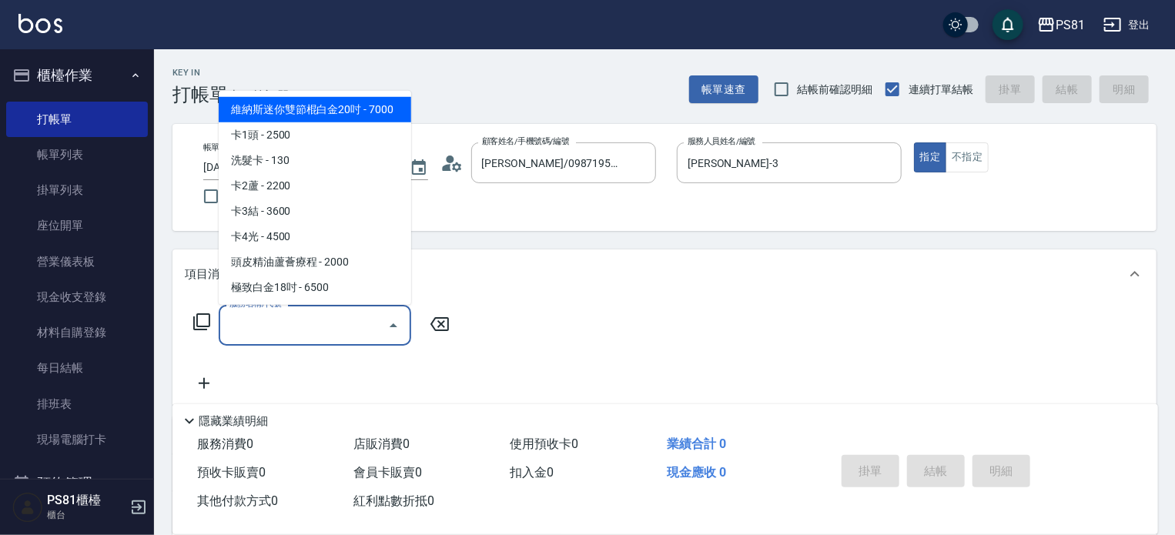
click at [284, 330] on input "服務名稱/代號" at bounding box center [304, 325] width 156 height 27
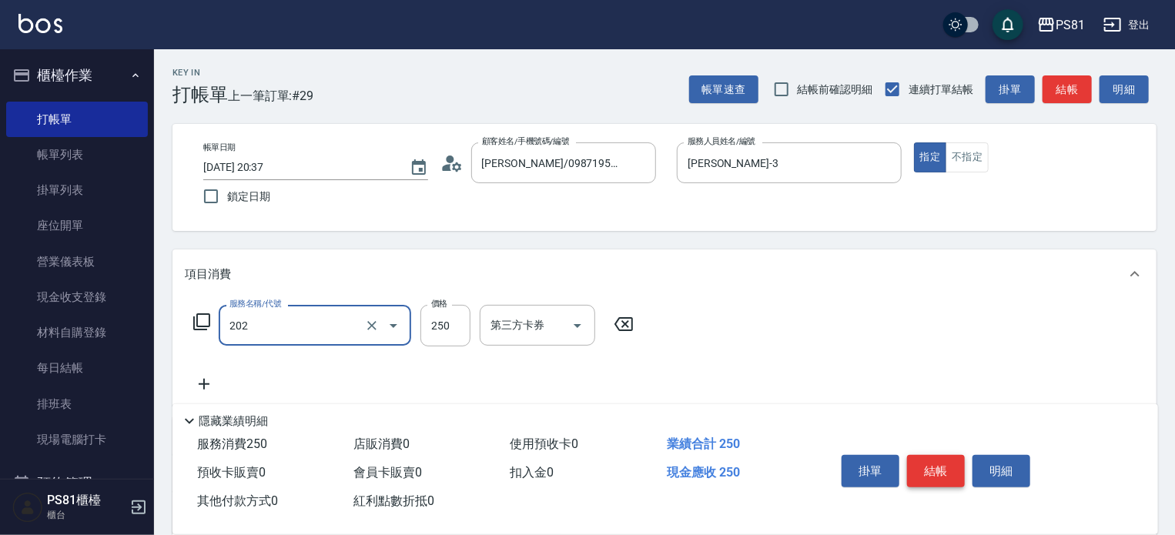
type input "單剪250(202)"
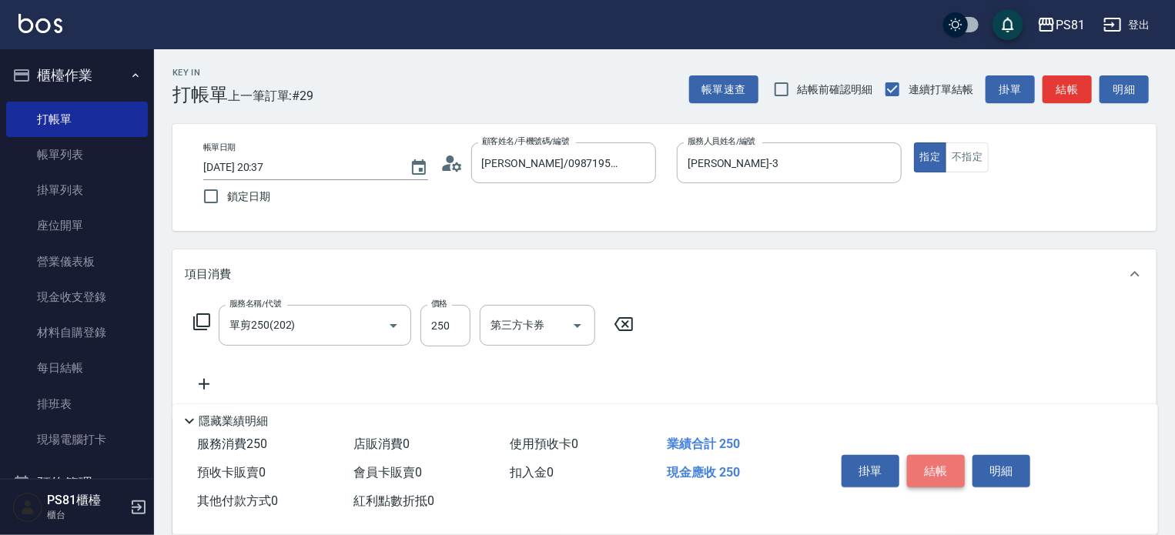
click at [946, 463] on button "結帳" at bounding box center [936, 471] width 58 height 32
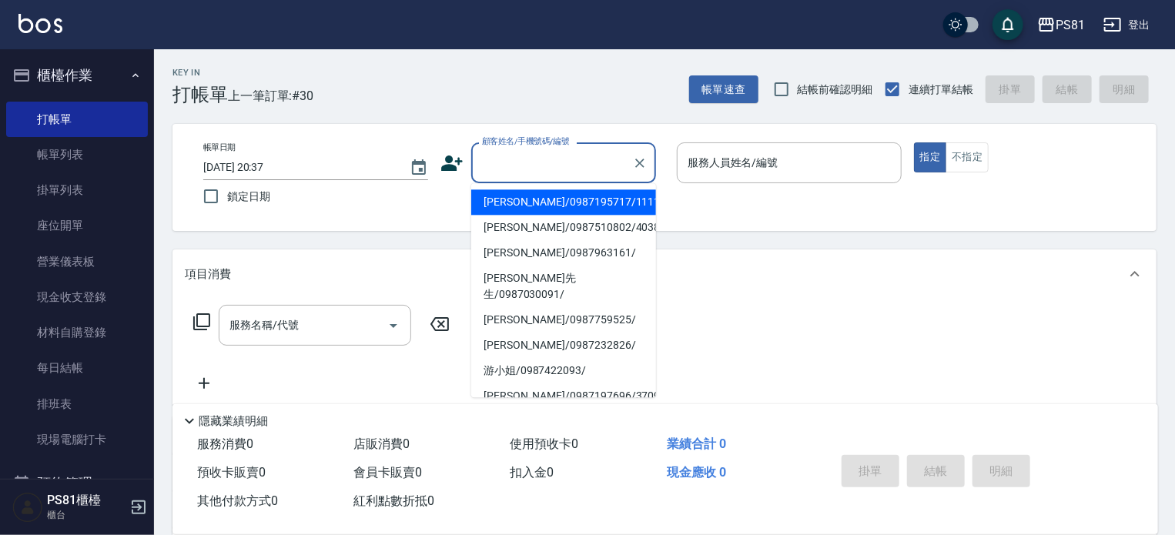
click at [542, 158] on input "顧客姓名/手機號碼/編號" at bounding box center [552, 162] width 148 height 27
drag, startPoint x: 542, startPoint y: 199, endPoint x: 623, endPoint y: 196, distance: 80.9
click at [542, 200] on li "[PERSON_NAME]/0987195717/111111" at bounding box center [563, 201] width 185 height 25
type input "[PERSON_NAME]/0987195717/111111"
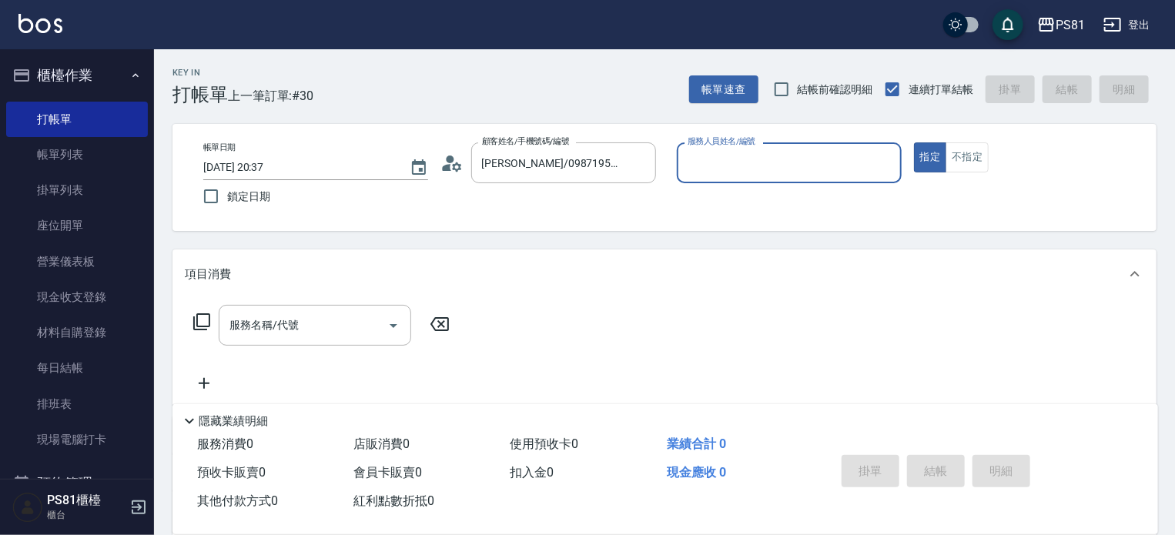
click at [799, 169] on input "服務人員姓名/編號" at bounding box center [789, 162] width 211 height 27
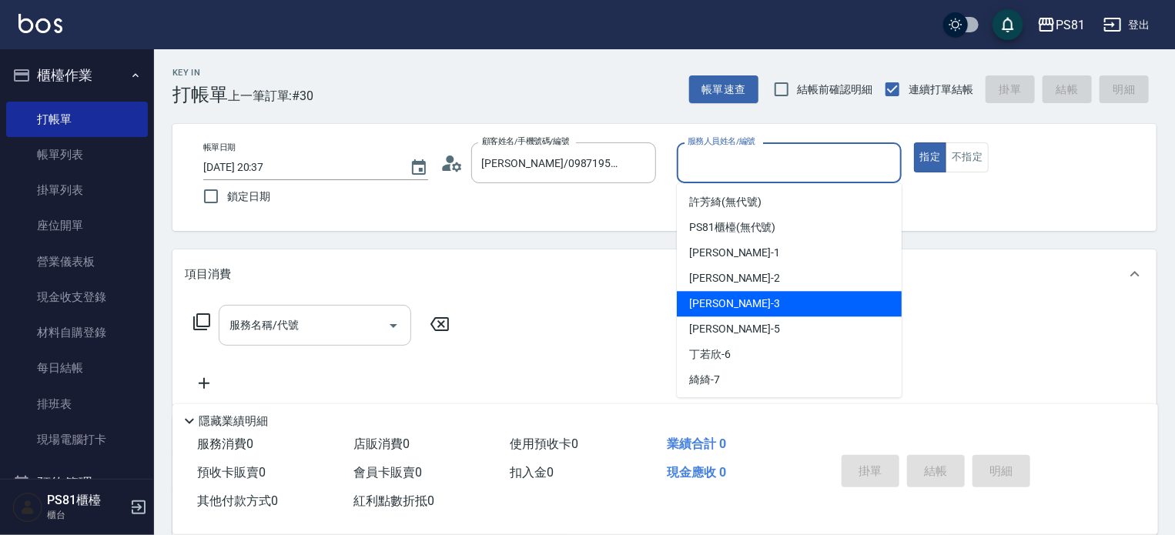
drag, startPoint x: 726, startPoint y: 306, endPoint x: 344, endPoint y: 308, distance: 382.0
click at [702, 302] on div "[PERSON_NAME] -3" at bounding box center [789, 303] width 225 height 25
type input "[PERSON_NAME]-3"
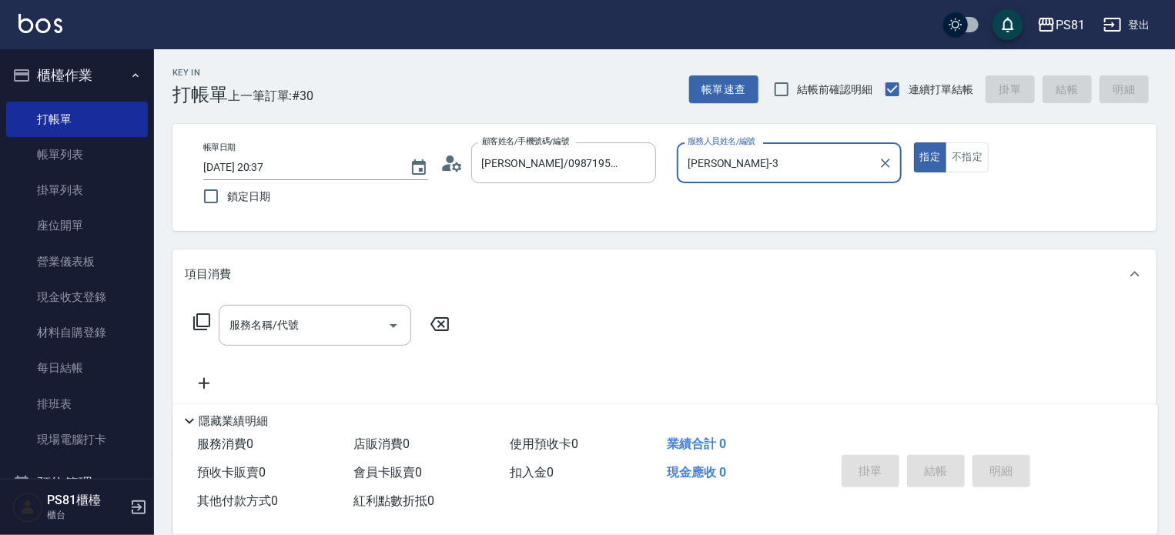
drag, startPoint x: 223, startPoint y: 310, endPoint x: 239, endPoint y: 313, distance: 15.7
click at [233, 316] on div "服務名稱/代號" at bounding box center [315, 325] width 193 height 41
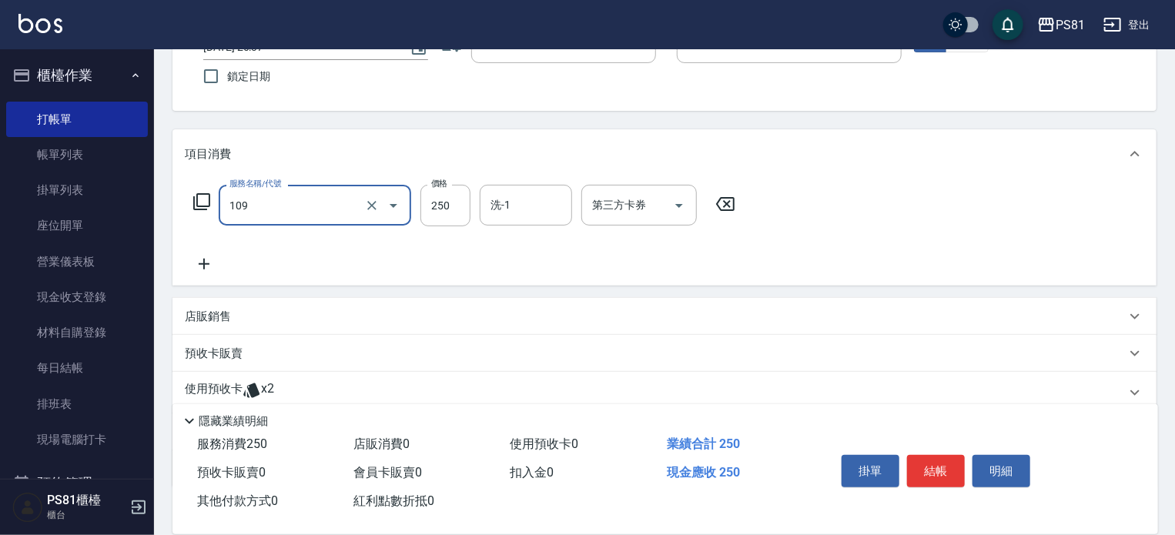
scroll to position [154, 0]
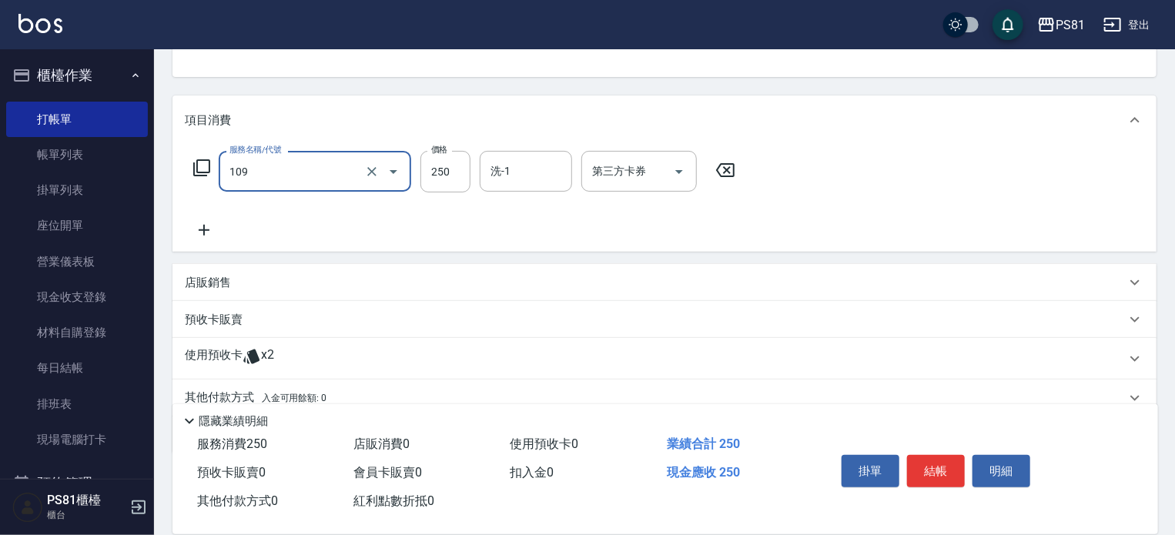
type input "控油AND護色洗(109)"
drag, startPoint x: 212, startPoint y: 226, endPoint x: 203, endPoint y: 228, distance: 9.4
click at [203, 228] on icon at bounding box center [204, 230] width 39 height 18
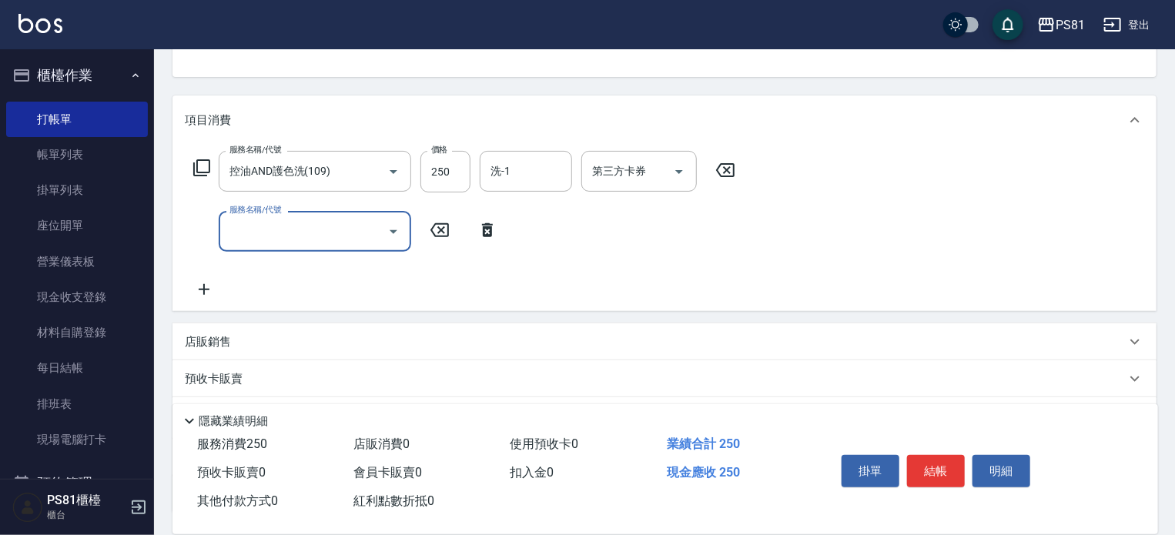
click at [262, 231] on input "服務名稱/代號" at bounding box center [304, 231] width 156 height 27
type input "單剪250(202)"
click at [940, 461] on button "結帳" at bounding box center [936, 471] width 58 height 32
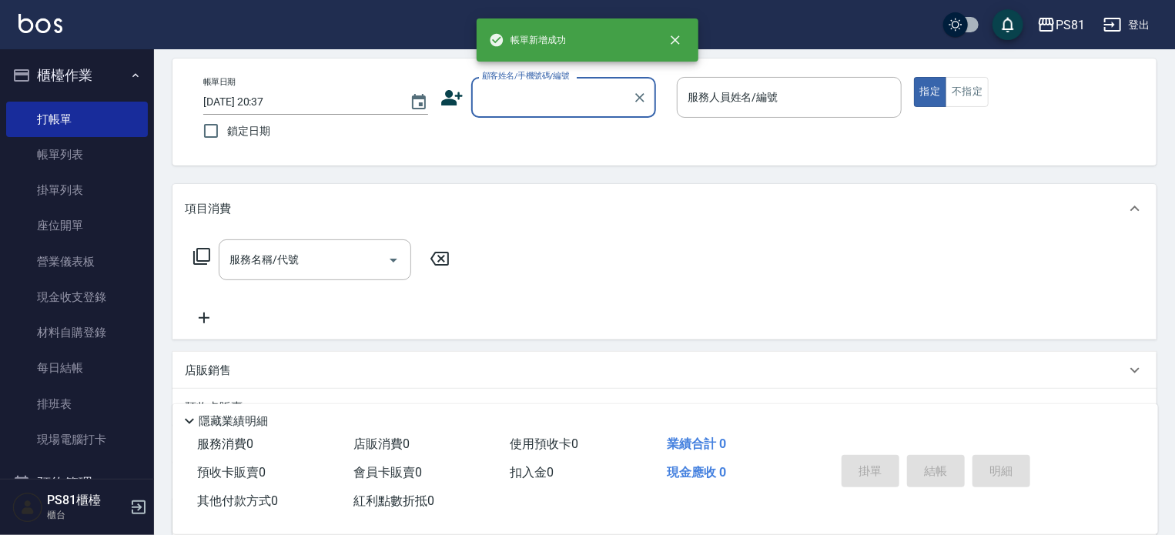
scroll to position [0, 0]
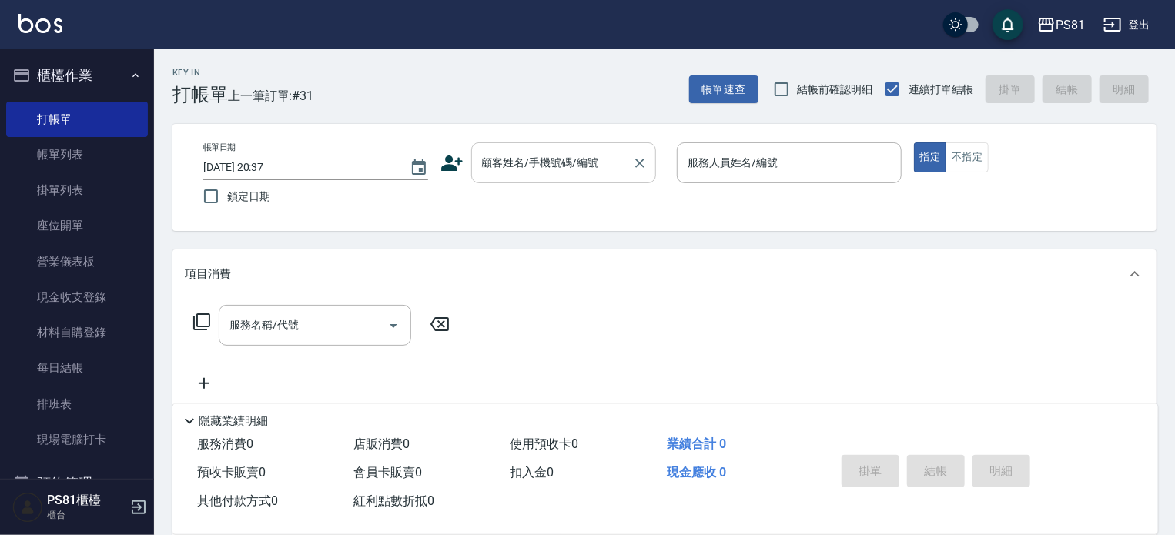
drag, startPoint x: 530, startPoint y: 123, endPoint x: 535, endPoint y: 173, distance: 49.5
click at [525, 148] on div "帳單日期 [DATE] 20:37 鎖定日期 顧客姓名/手機號碼/編號 顧客姓名/手機號碼/編號 服務人員姓名/編號 服務人員姓名/編號 指定 不指定" at bounding box center [665, 177] width 984 height 107
click at [525, 190] on div "帳單日期 [DATE] 20:37 鎖定日期 顧客姓名/手機號碼/編號 顧客姓名/手機號碼/編號 服務人員姓名/編號 服務人員姓名/編號 指定 不指定" at bounding box center [664, 177] width 947 height 70
click at [536, 163] on input "顧客姓名/手機號碼/編號" at bounding box center [552, 162] width 148 height 27
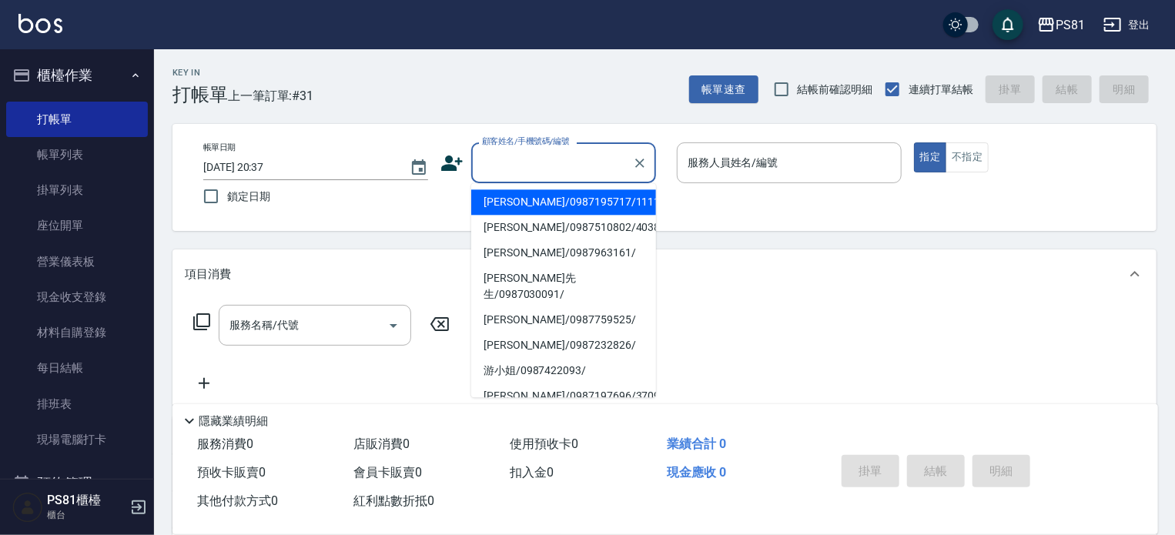
click at [545, 209] on li "[PERSON_NAME]/0987195717/111111" at bounding box center [563, 201] width 185 height 25
type input "[PERSON_NAME]/0987195717/111111"
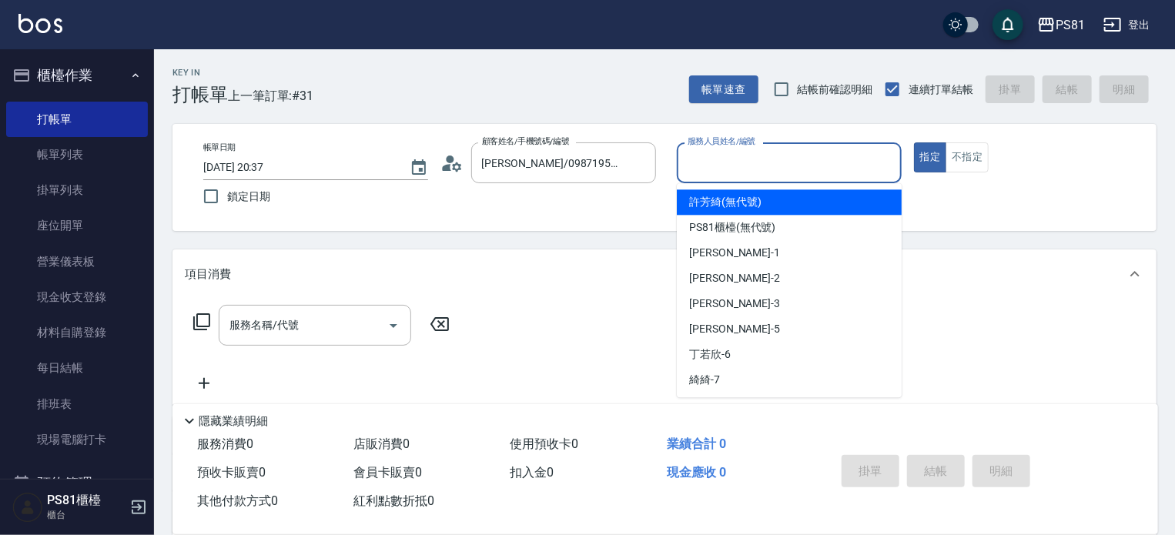
drag, startPoint x: 776, startPoint y: 157, endPoint x: 742, endPoint y: 233, distance: 82.4
click at [769, 164] on input "服務人員姓名/編號" at bounding box center [789, 162] width 211 height 27
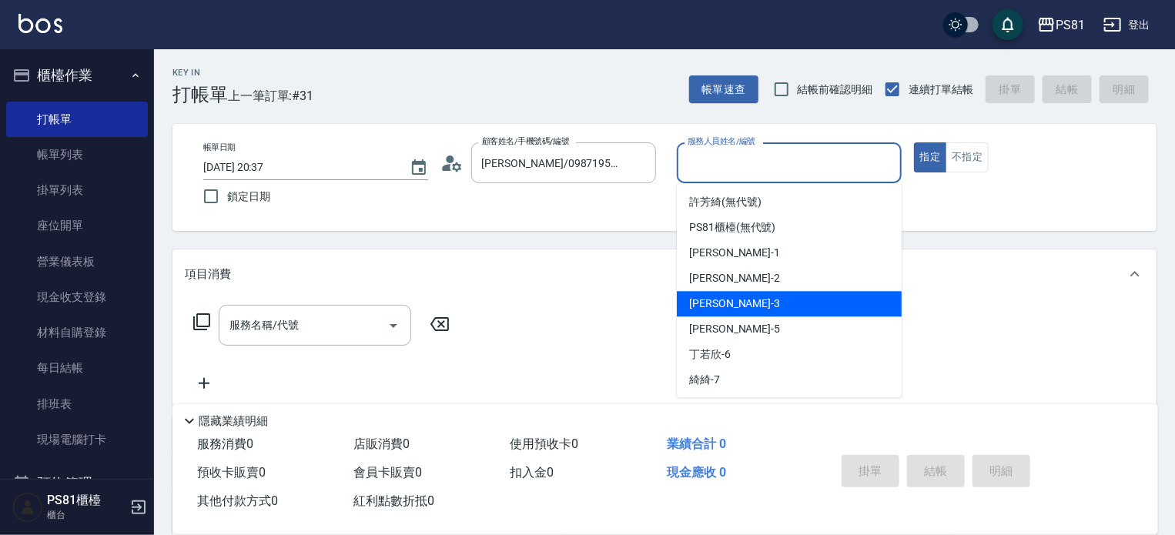
drag, startPoint x: 719, startPoint y: 301, endPoint x: 434, endPoint y: 299, distance: 284.2
click at [702, 302] on span "[PERSON_NAME] -3" at bounding box center [734, 304] width 91 height 16
type input "[PERSON_NAME]-3"
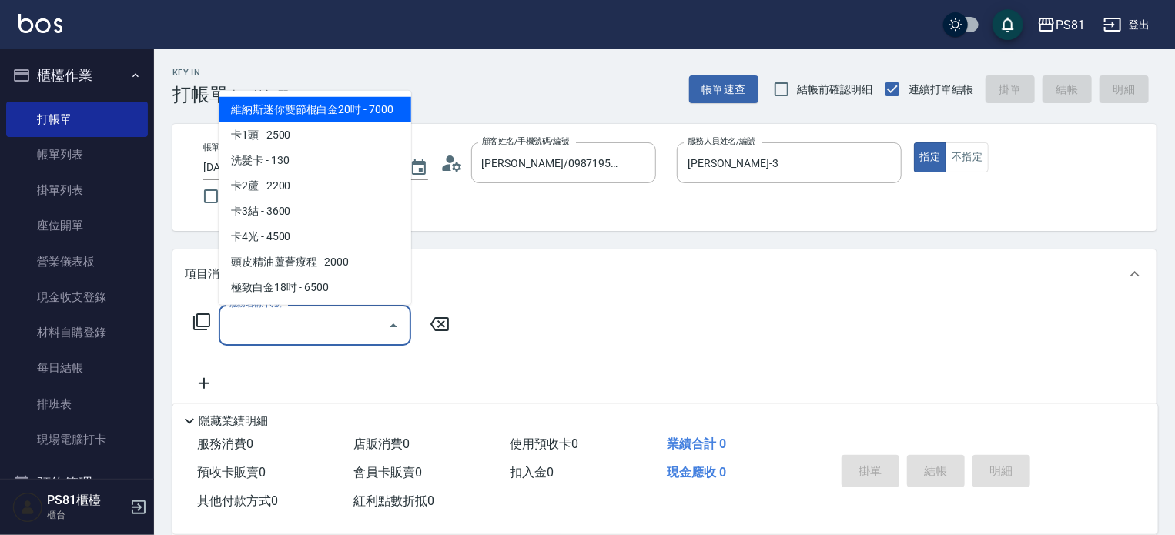
click at [305, 317] on input "服務名稱/代號" at bounding box center [304, 325] width 156 height 27
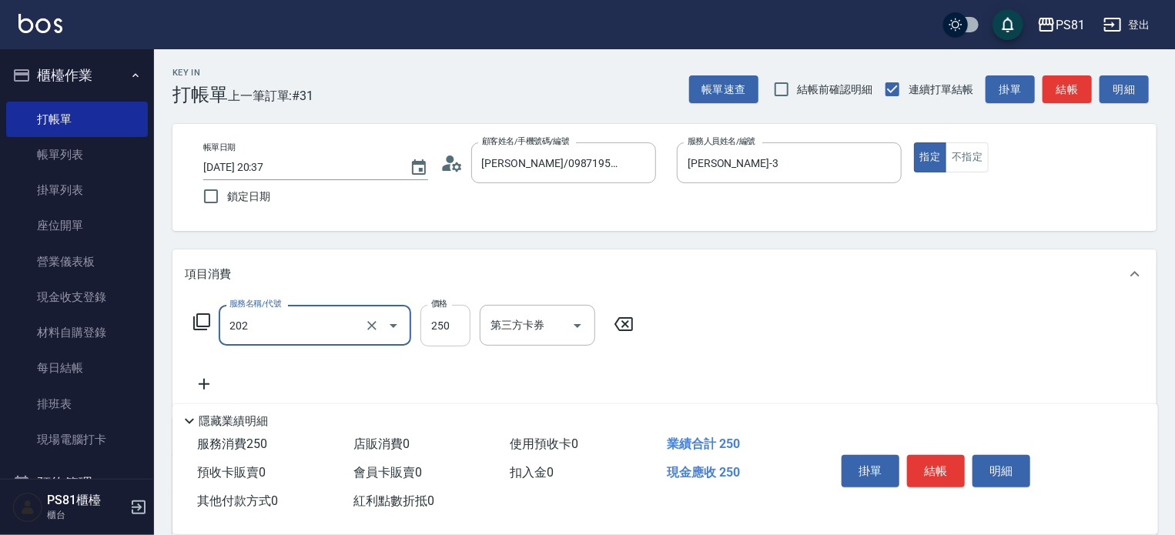
type input "單剪250(202)"
click at [434, 321] on input "250" at bounding box center [446, 326] width 50 height 42
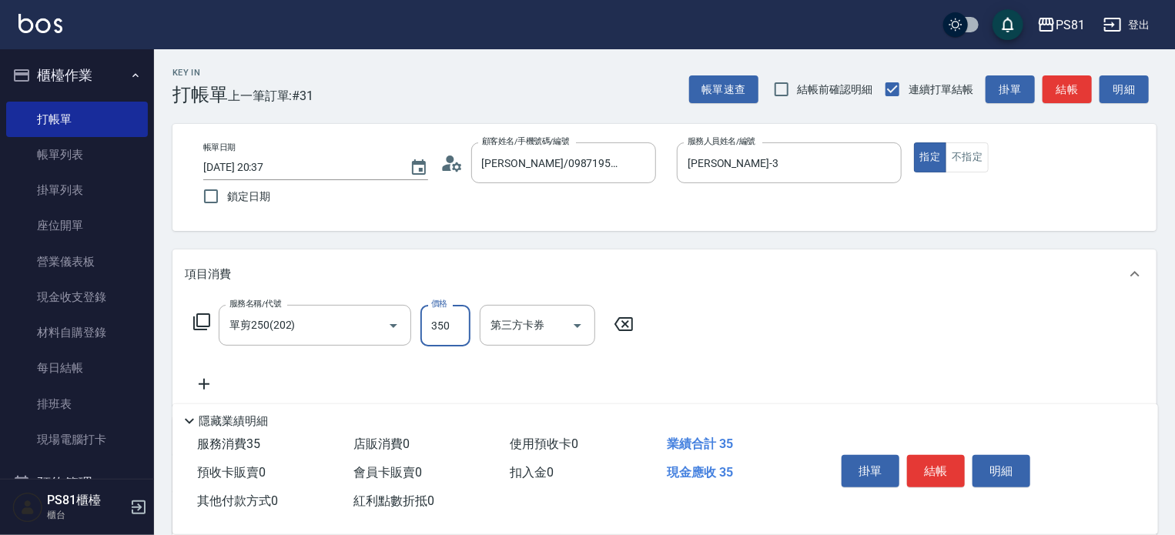
type input "350"
drag, startPoint x: 203, startPoint y: 381, endPoint x: 219, endPoint y: 378, distance: 15.7
click at [219, 378] on icon at bounding box center [204, 384] width 39 height 18
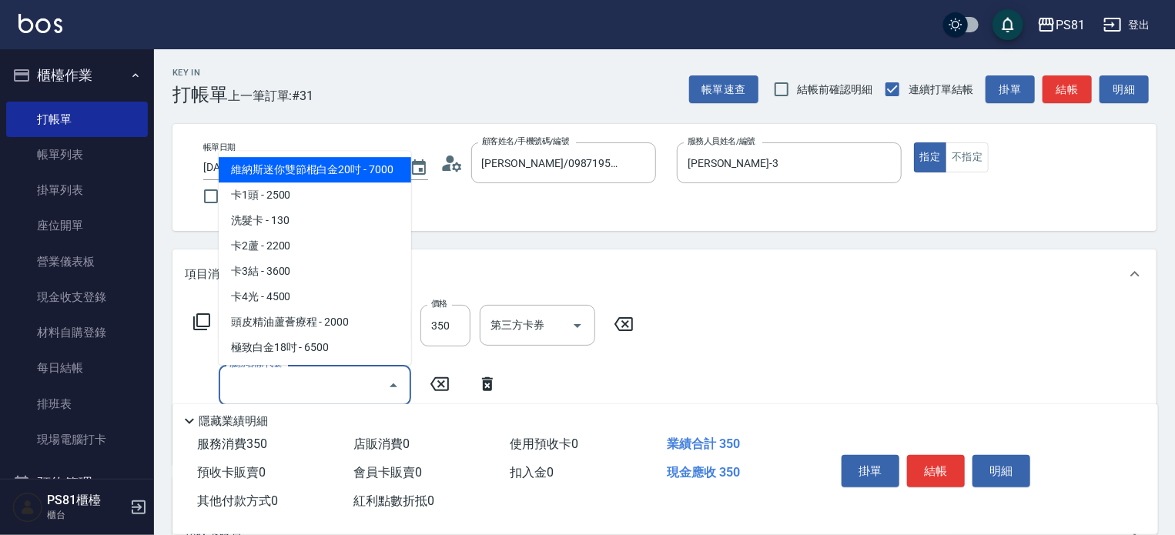
click at [304, 383] on input "服務名稱/代號" at bounding box center [304, 385] width 156 height 27
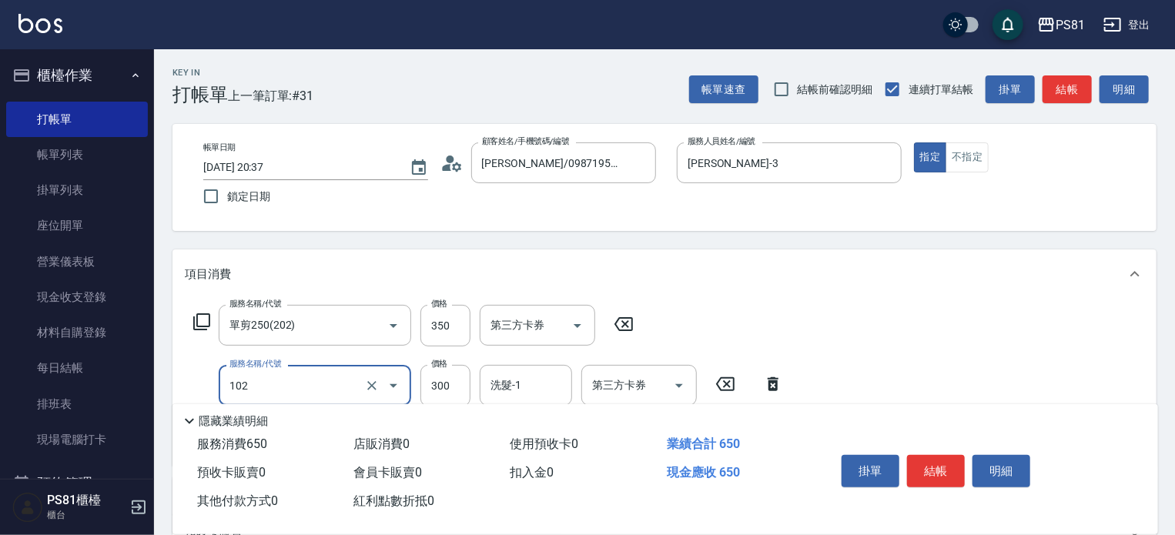
type input "保濕洗(102)"
click at [911, 449] on div "掛單 結帳 明細" at bounding box center [936, 473] width 201 height 49
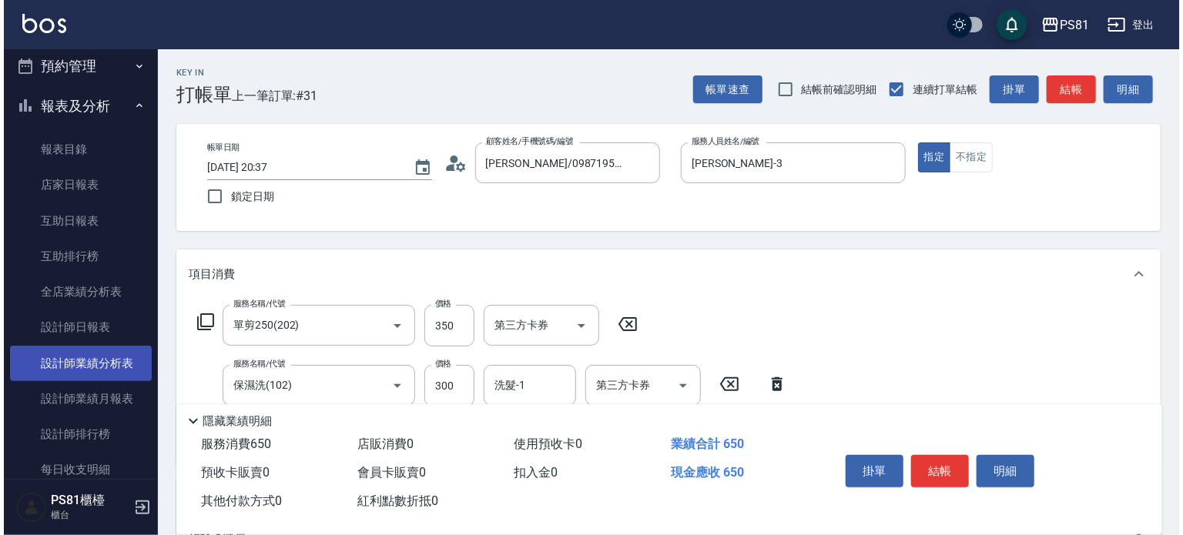
scroll to position [539, 0]
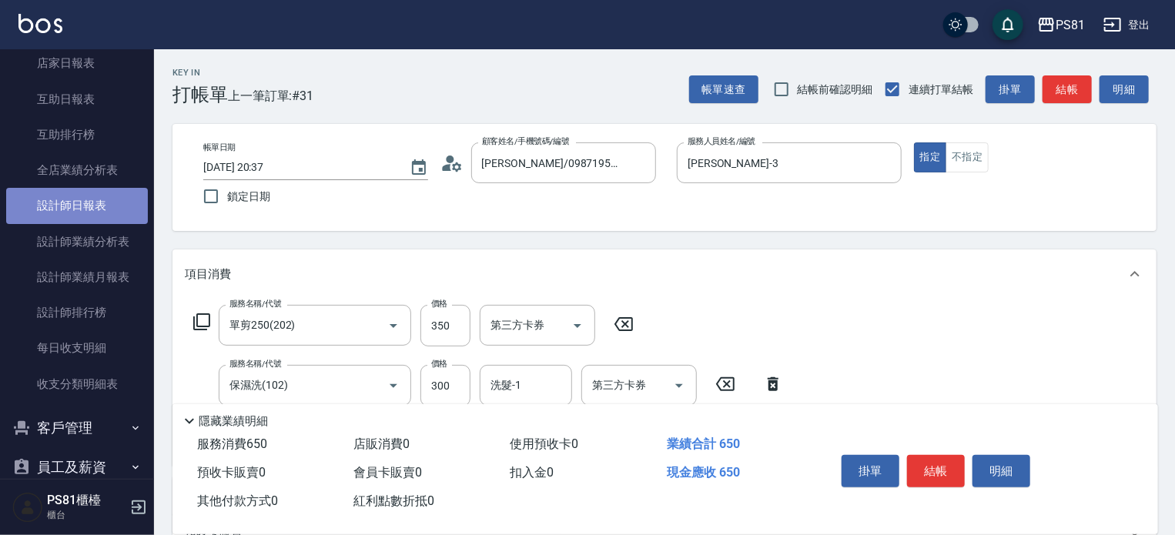
click at [109, 209] on link "設計師日報表" at bounding box center [77, 205] width 142 height 35
